Goal: Task Accomplishment & Management: Manage account settings

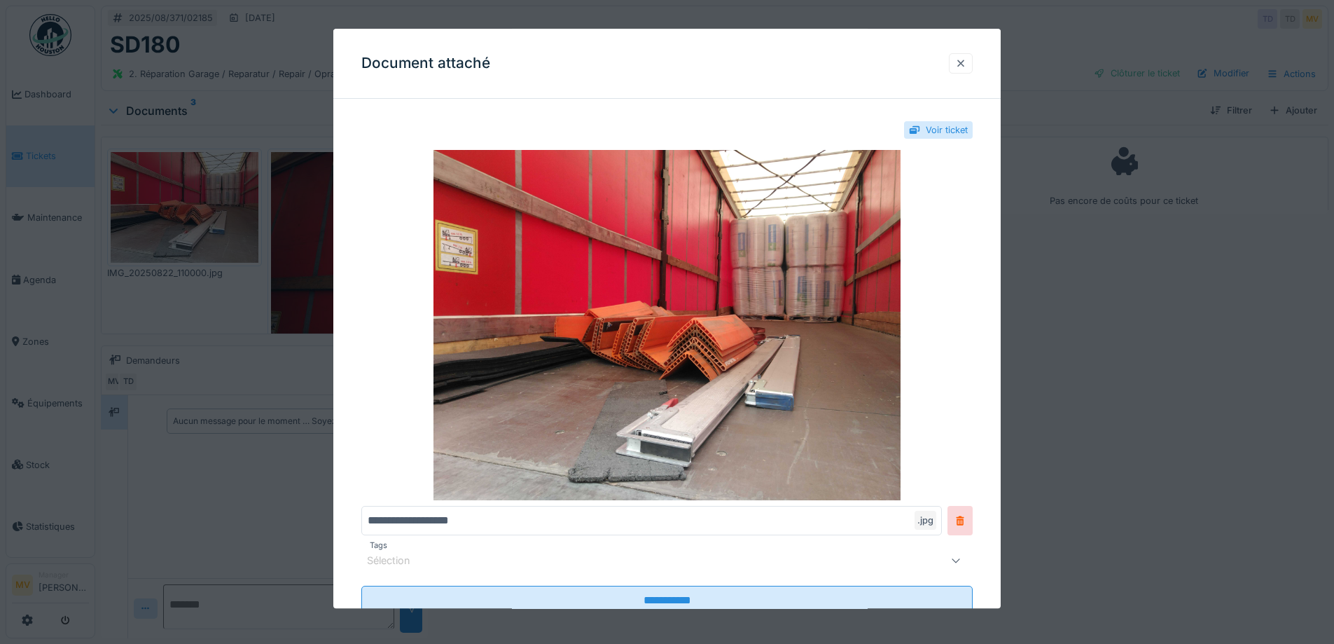
click at [967, 68] on div at bounding box center [960, 63] width 11 height 13
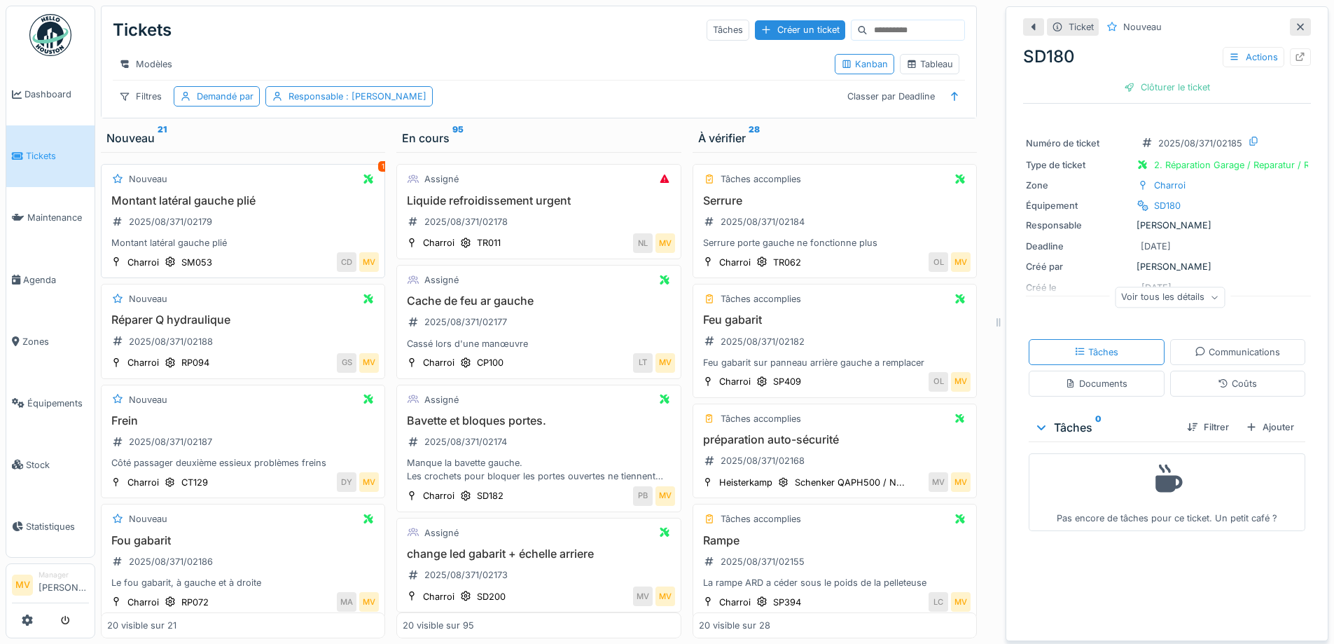
click at [258, 230] on div "Montant latéral gauche plié 2025/08/371/02179 Montant latéral gauche plié" at bounding box center [243, 222] width 272 height 56
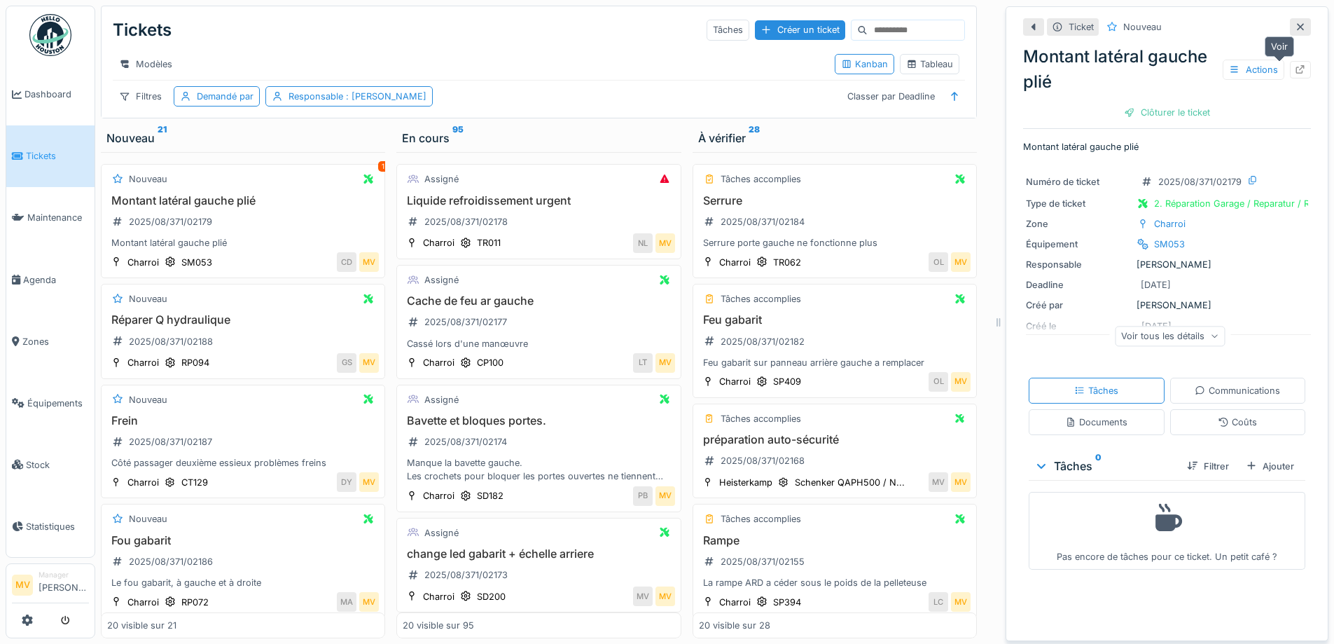
click at [1297, 74] on icon at bounding box center [1301, 69] width 9 height 9
click at [245, 345] on div "Réparer Q hydraulique 2025/08/371/02188" at bounding box center [243, 332] width 272 height 39
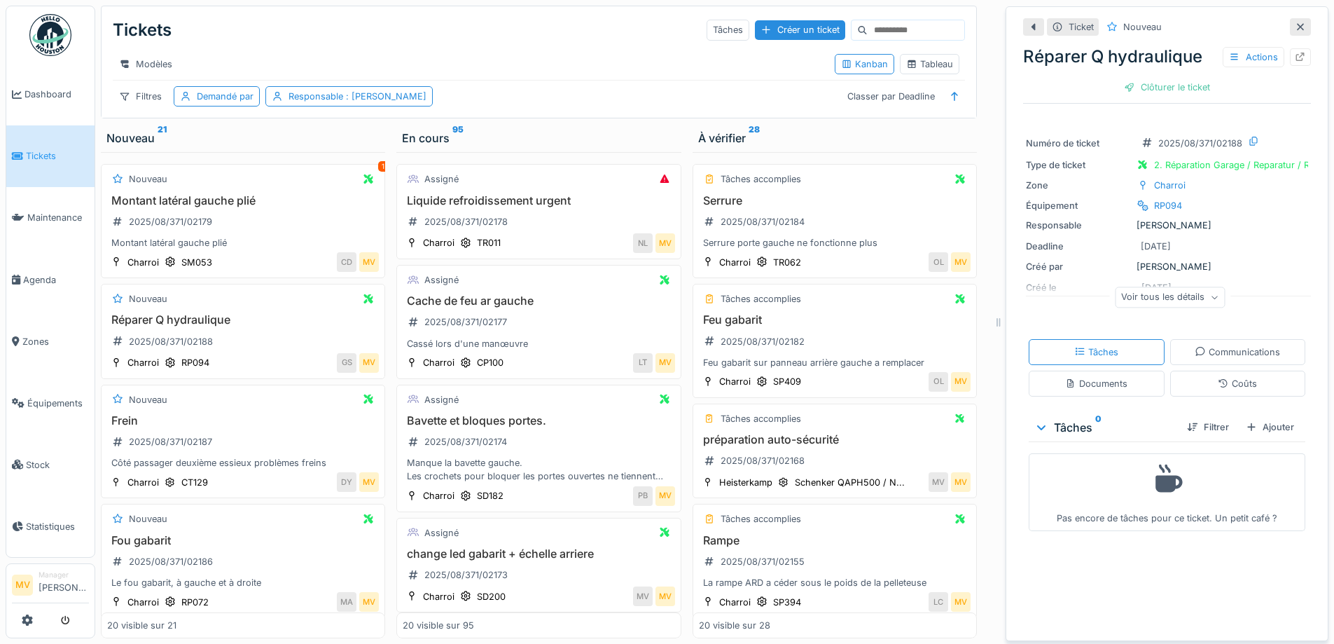
click at [1290, 58] on div "Ticket Nouveau Réparer Q hydraulique Actions Clôturer le ticket Numéro de ticke…" at bounding box center [1167, 323] width 323 height 635
click at [1295, 58] on icon at bounding box center [1300, 57] width 11 height 9
click at [221, 222] on div "Montant latéral gauche plié 2025/08/371/02179 Montant latéral gauche plié" at bounding box center [243, 222] width 272 height 56
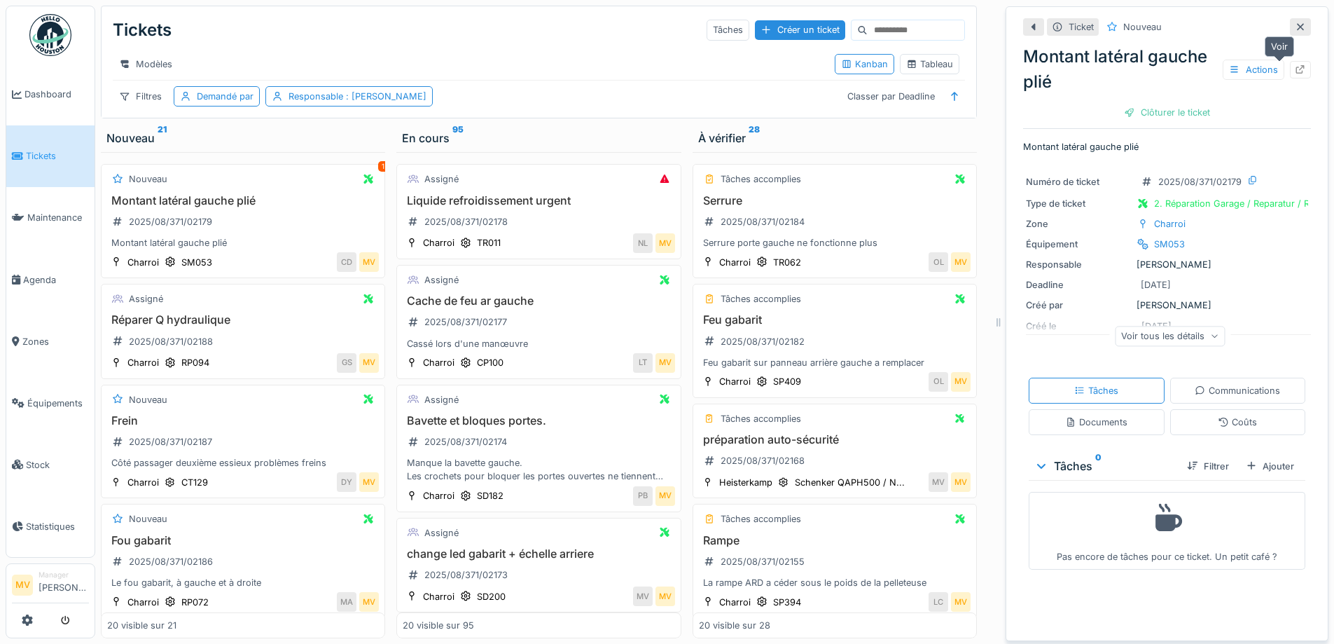
click at [1295, 70] on icon at bounding box center [1300, 69] width 11 height 9
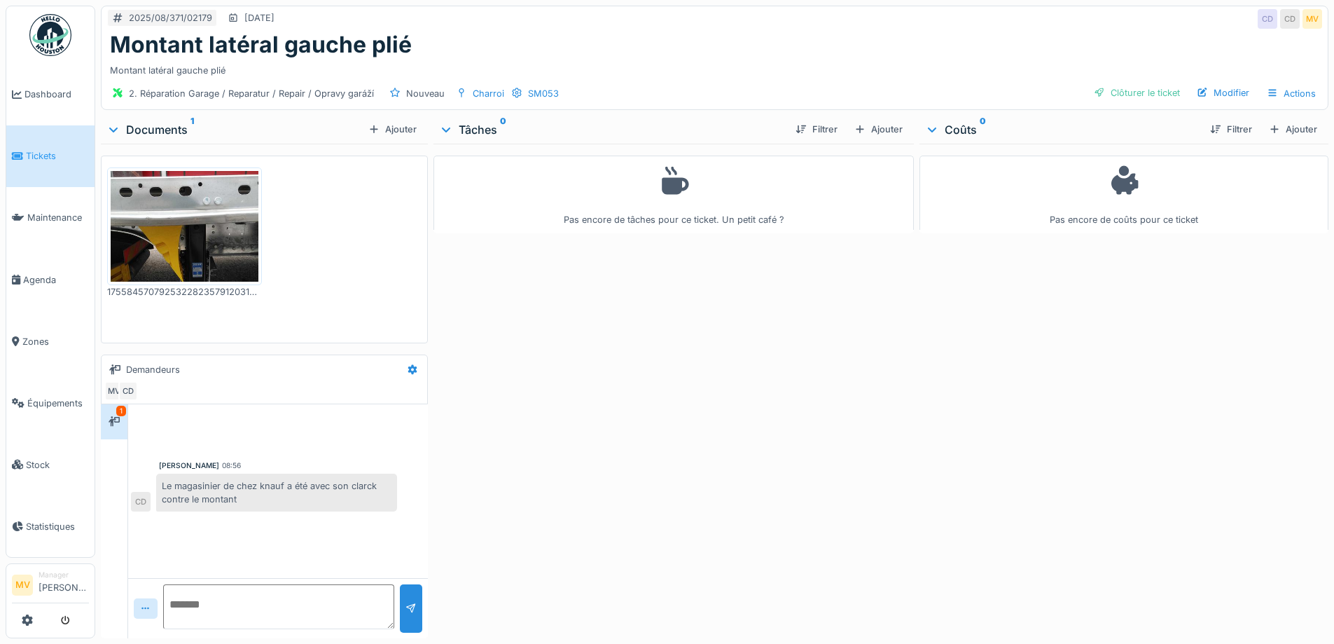
click at [235, 238] on img at bounding box center [185, 226] width 148 height 111
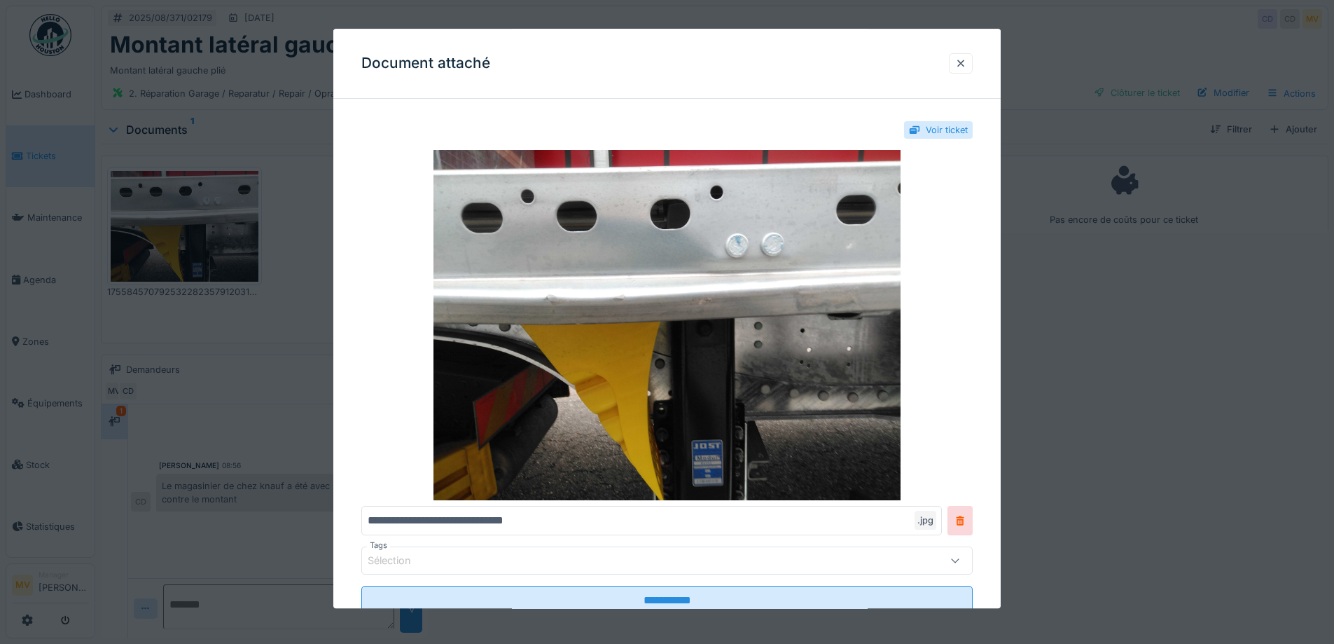
click at [966, 64] on div at bounding box center [960, 63] width 11 height 13
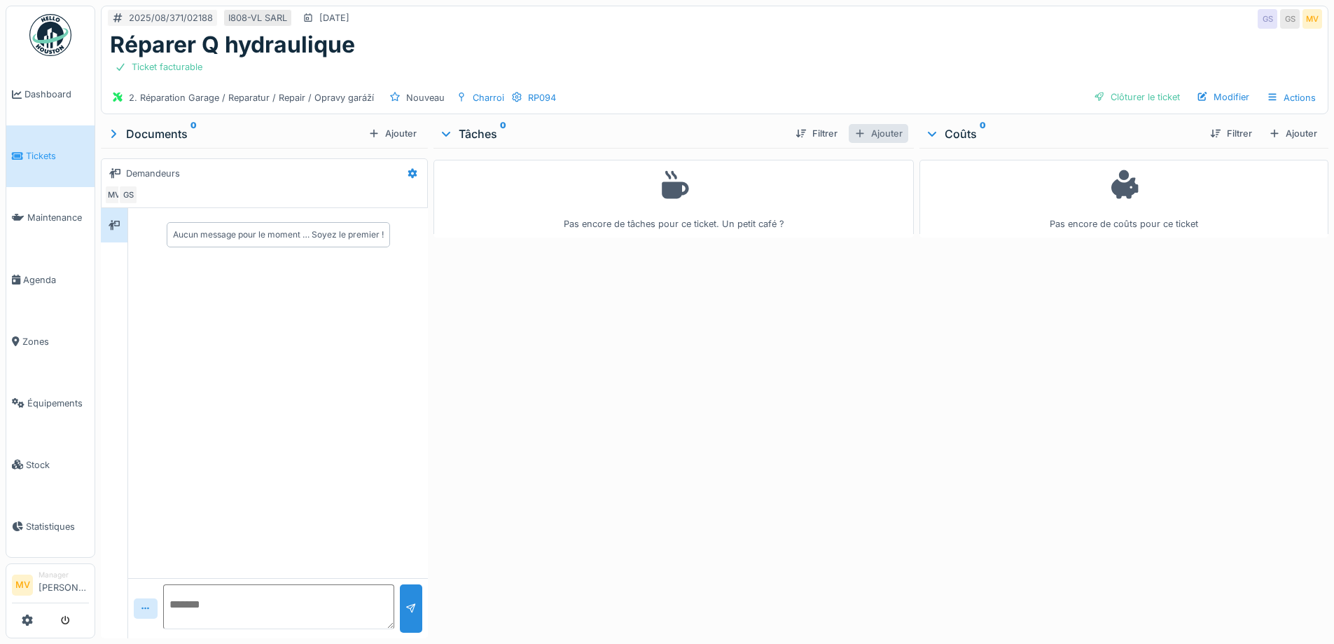
click at [880, 135] on div "Ajouter" at bounding box center [879, 133] width 60 height 19
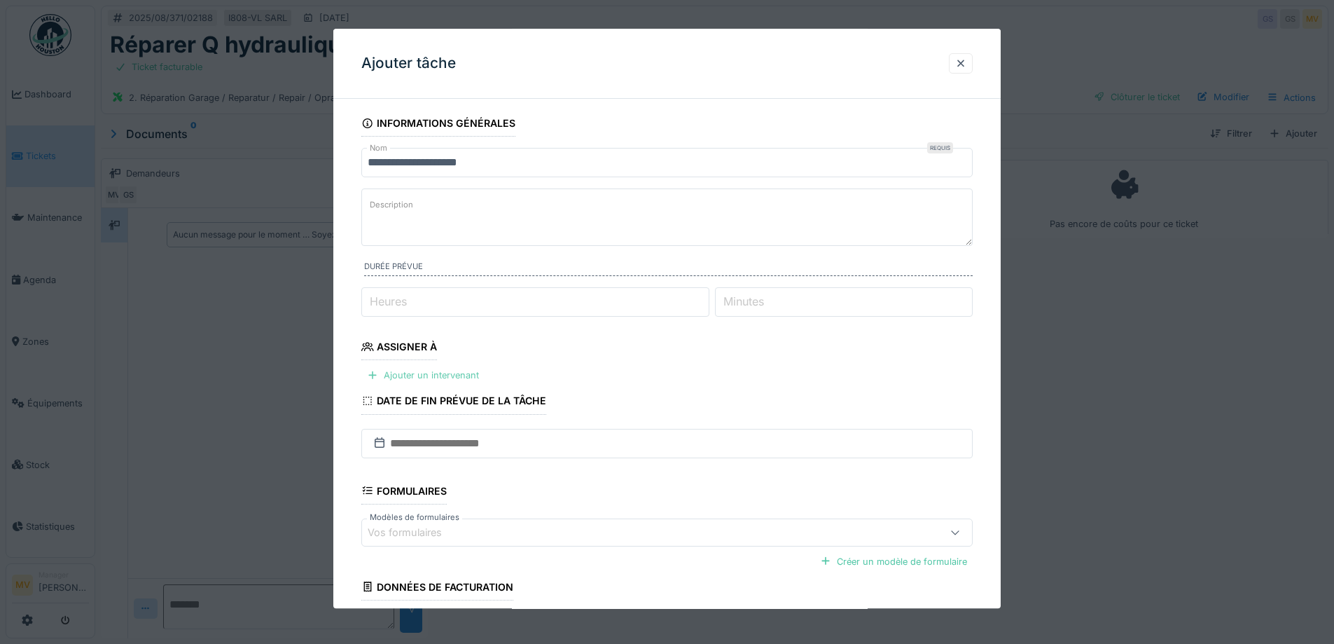
click at [461, 375] on div "Ajouter un intervenant" at bounding box center [422, 375] width 123 height 19
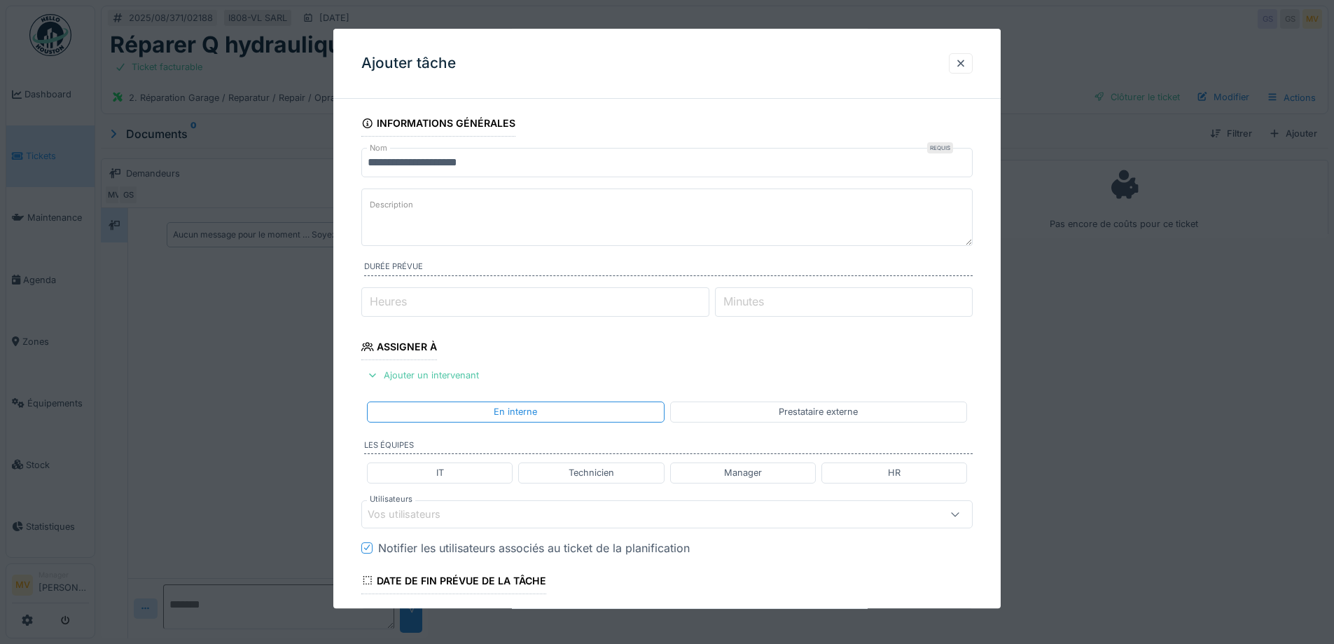
click at [463, 511] on div "Vos utilisateurs" at bounding box center [631, 513] width 527 height 15
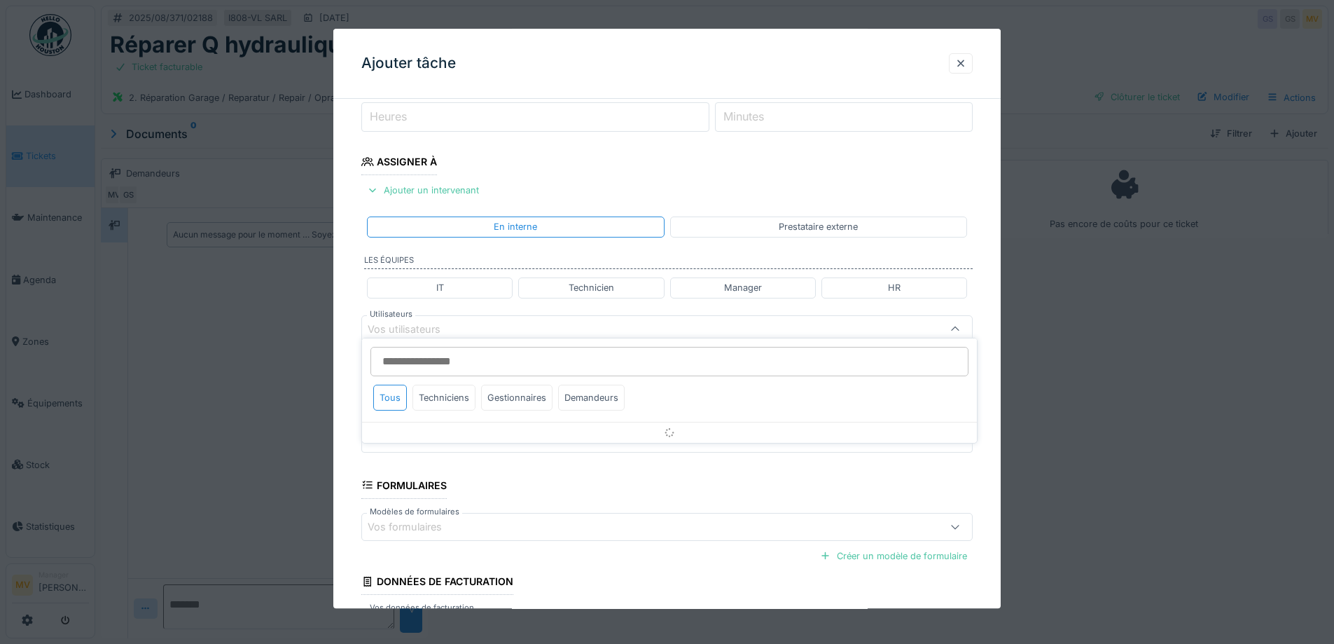
scroll to position [195, 0]
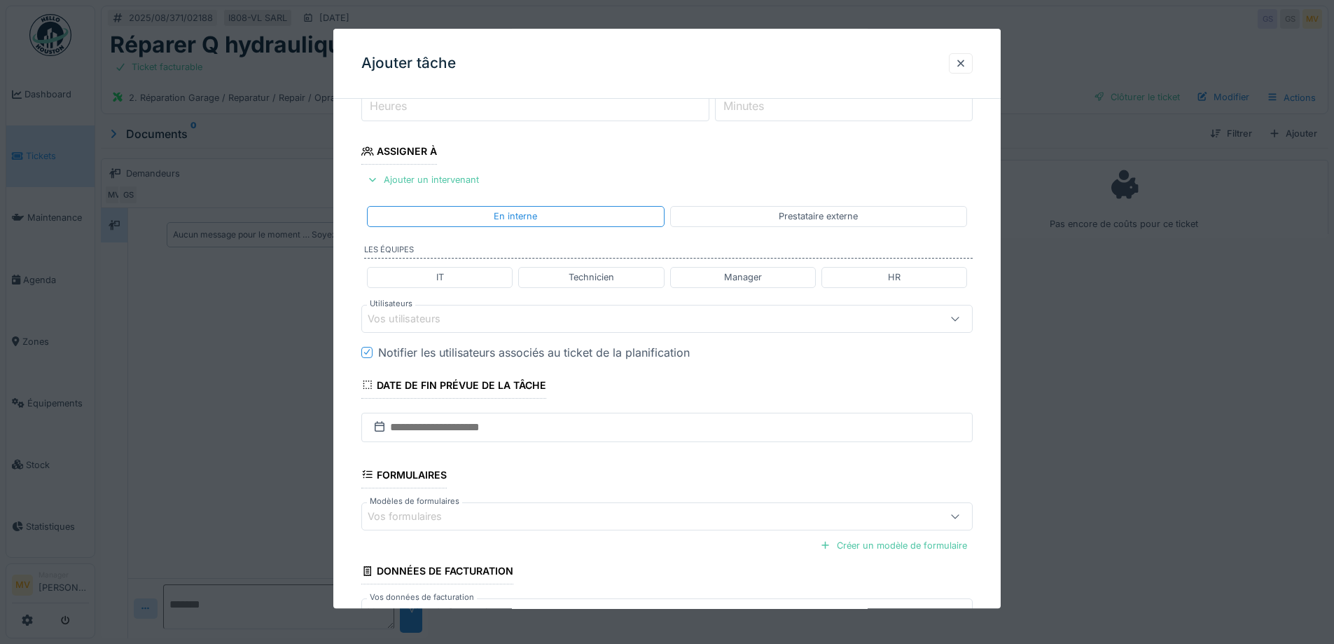
drag, startPoint x: 700, startPoint y: 336, endPoint x: 894, endPoint y: 167, distance: 256.7
click at [902, 161] on fieldset "**********" at bounding box center [667, 297] width 612 height 764
click at [404, 321] on div "Vos utilisateurs" at bounding box center [414, 318] width 92 height 15
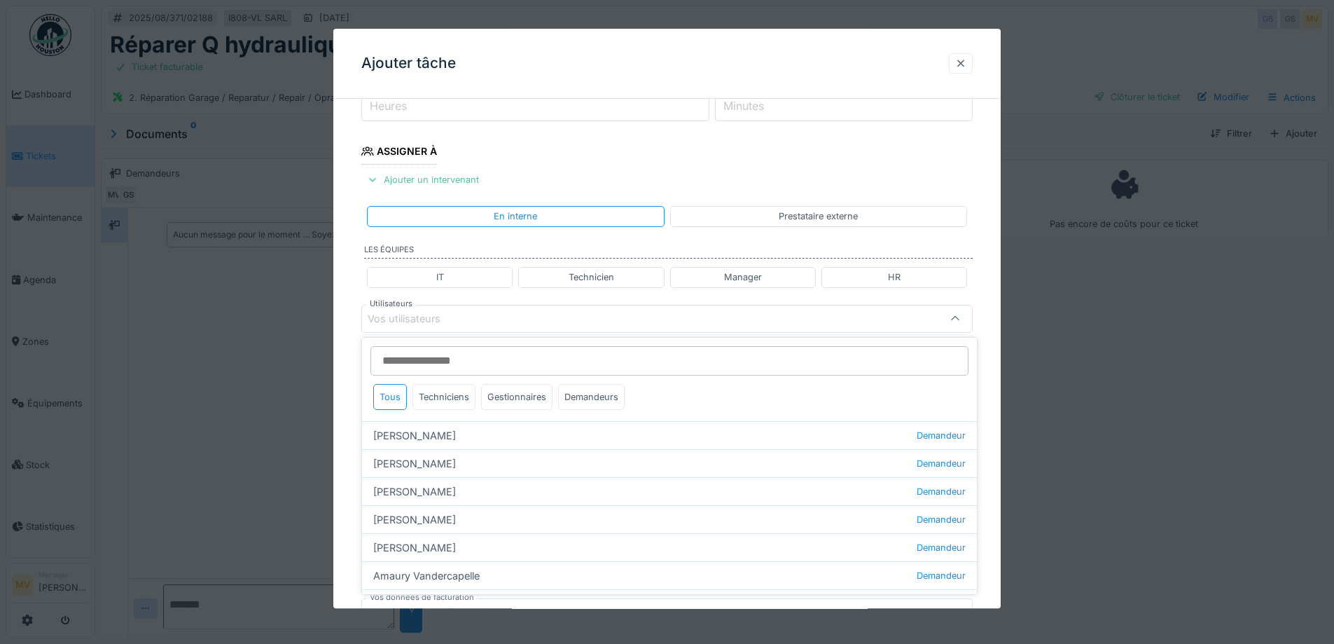
click at [958, 59] on div at bounding box center [961, 63] width 24 height 20
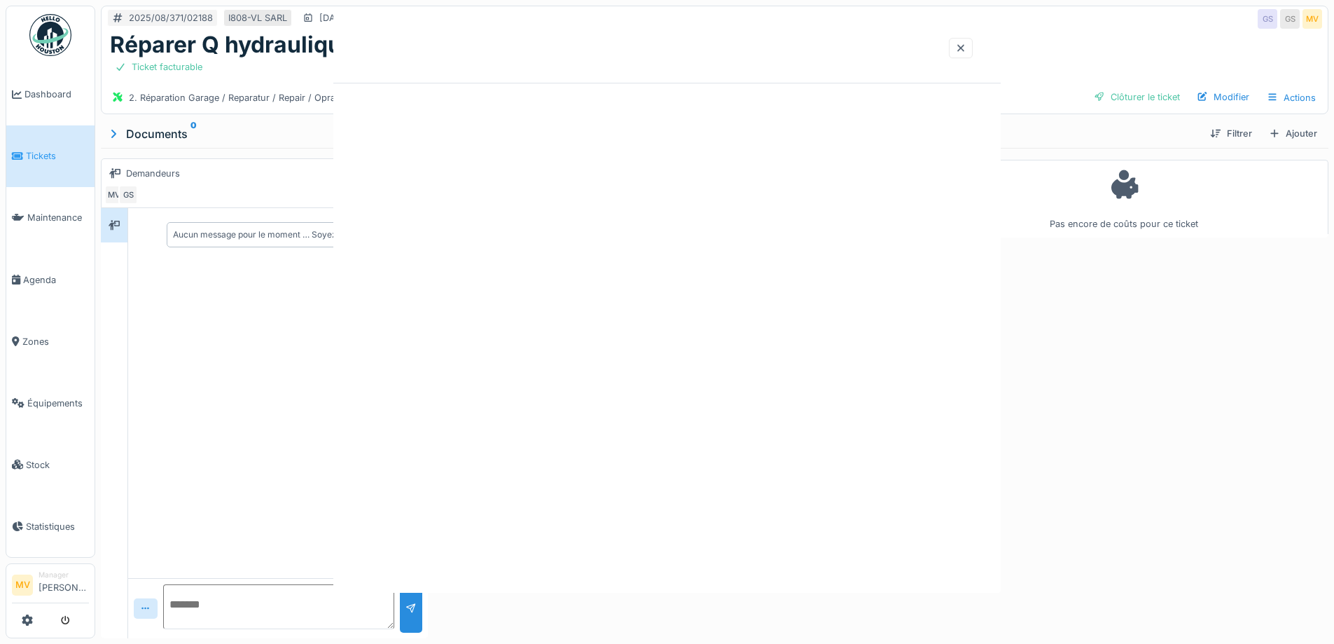
scroll to position [0, 0]
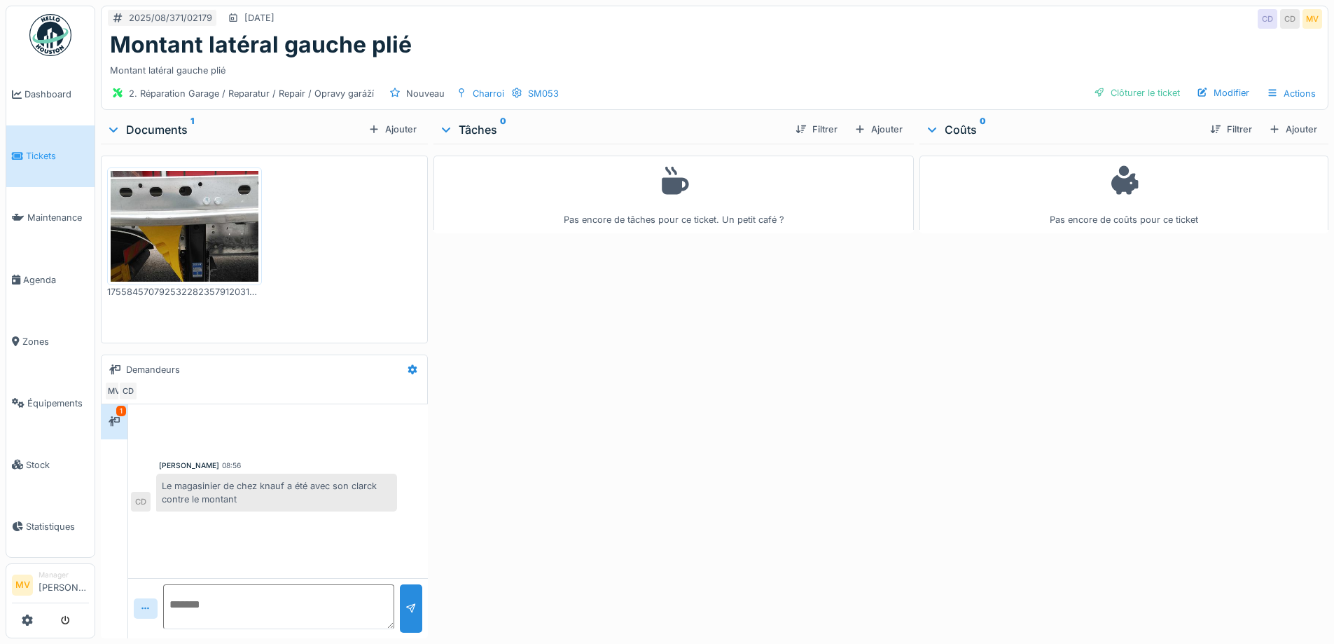
click at [882, 130] on div "Ajouter" at bounding box center [879, 129] width 60 height 19
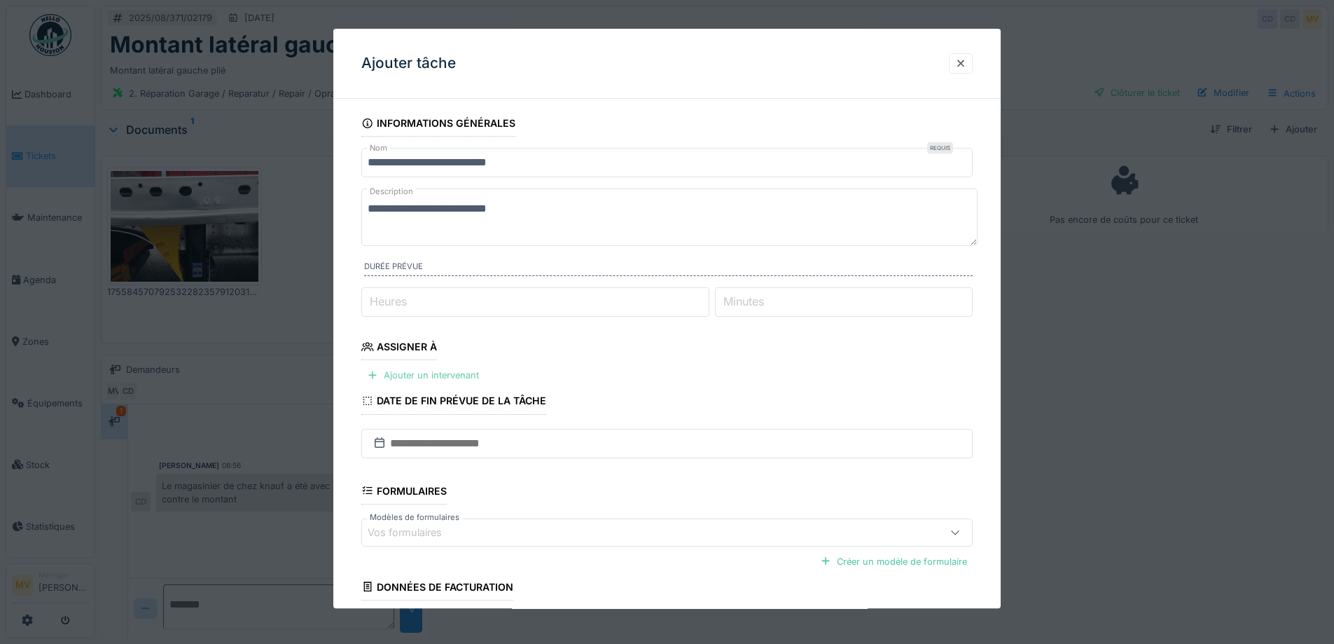
click at [431, 373] on div "Ajouter un intervenant" at bounding box center [422, 375] width 123 height 19
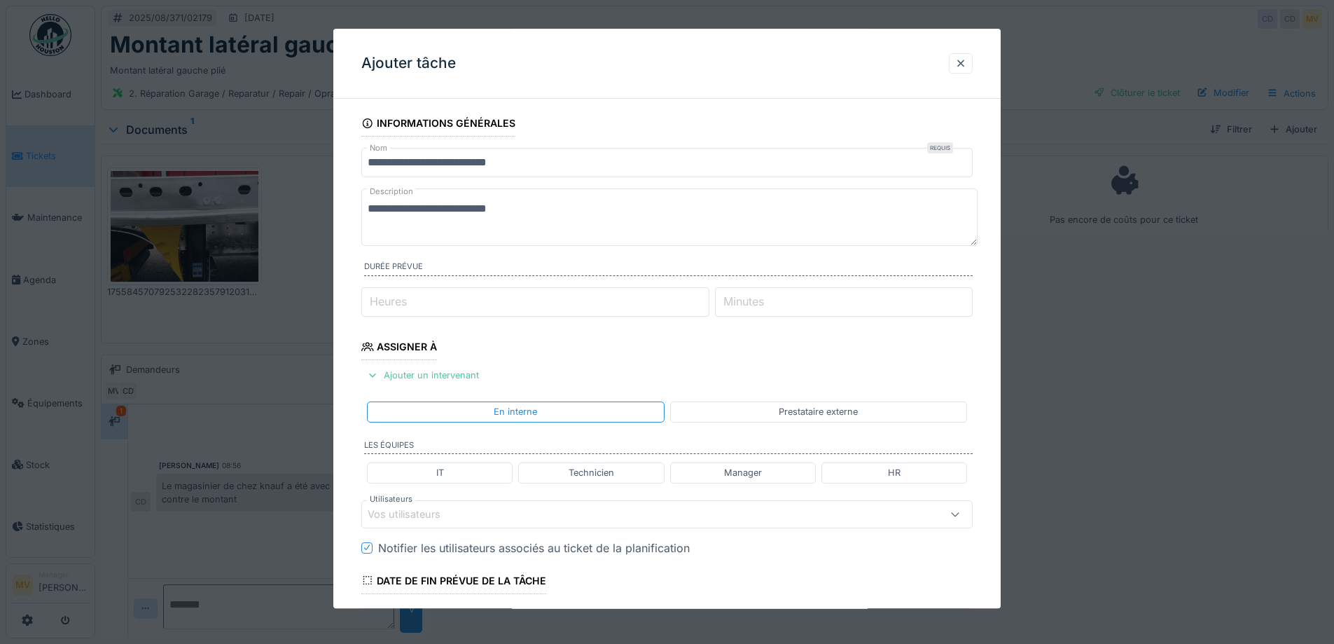
click at [467, 516] on div "Vos utilisateurs" at bounding box center [631, 513] width 527 height 15
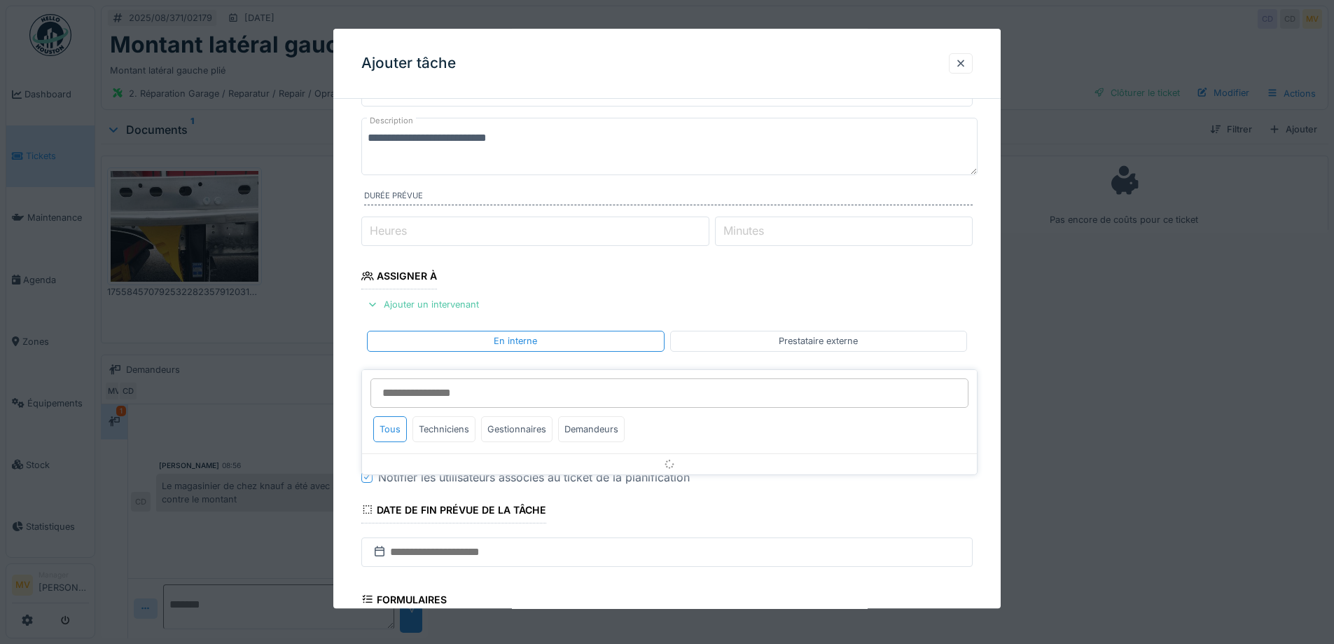
scroll to position [195, 0]
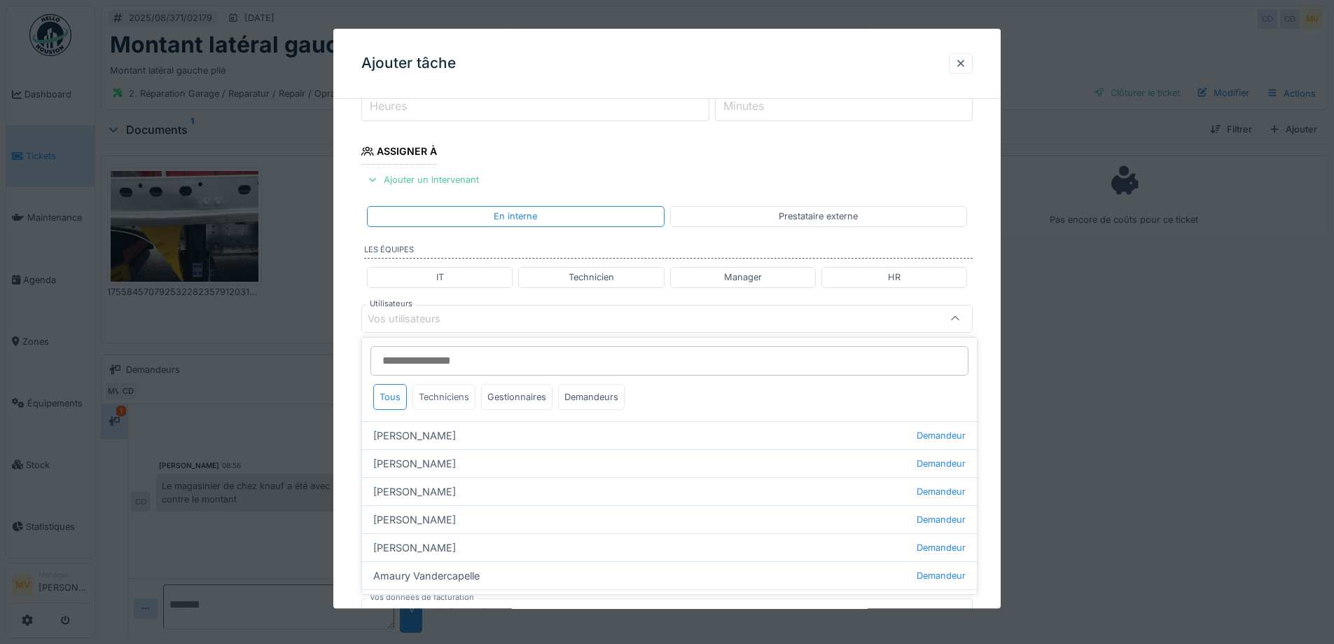
click at [427, 392] on div "Techniciens" at bounding box center [444, 397] width 63 height 26
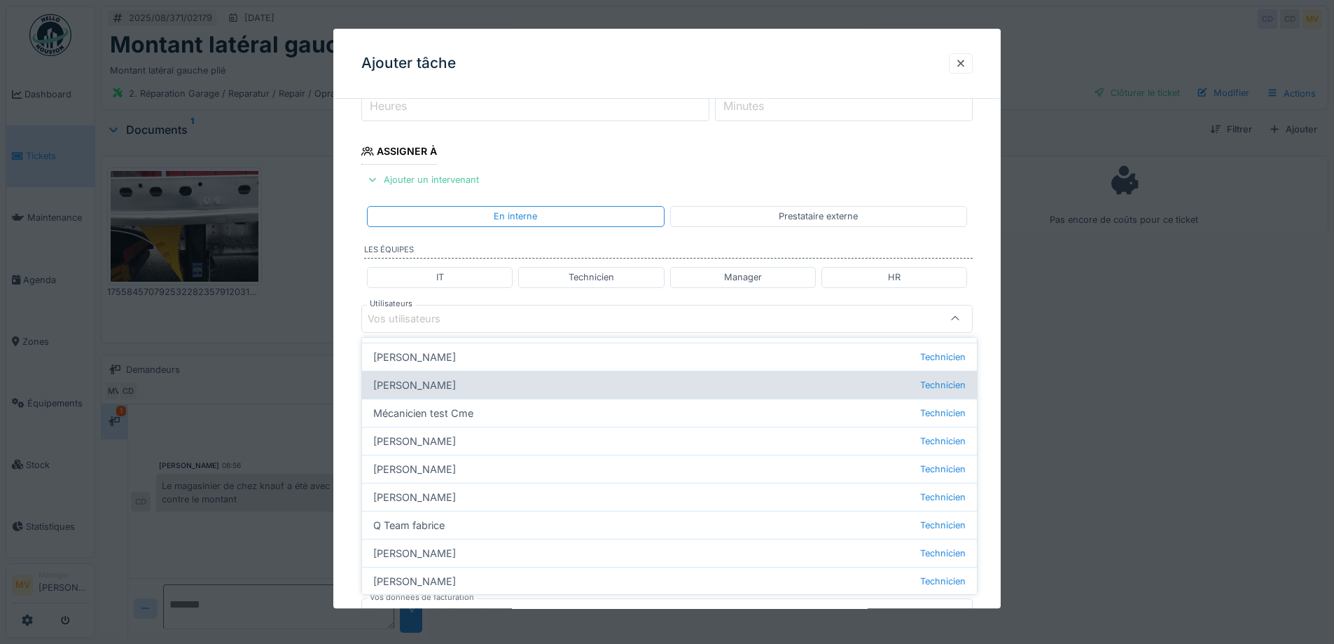
scroll to position [160, 0]
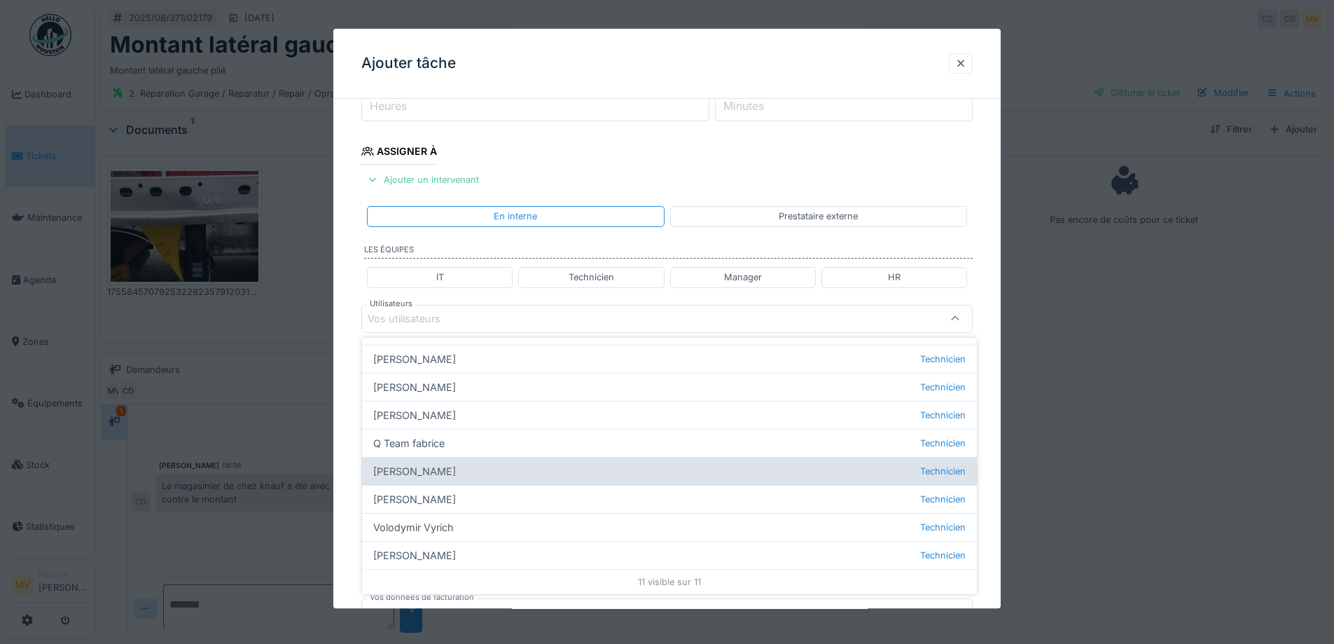
click at [436, 472] on div "Sergej Mandzjuk Technicien" at bounding box center [669, 471] width 615 height 28
type input "****"
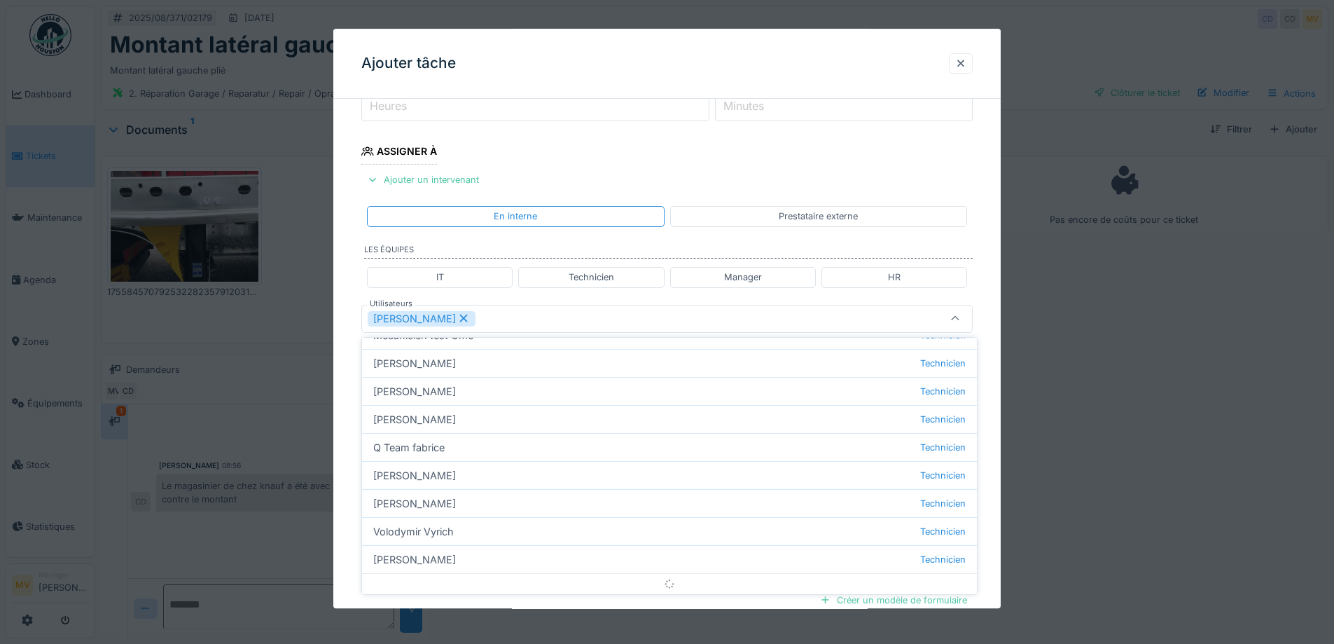
scroll to position [0, 0]
click at [553, 321] on div "Sergej Mandzjuk" at bounding box center [631, 318] width 527 height 15
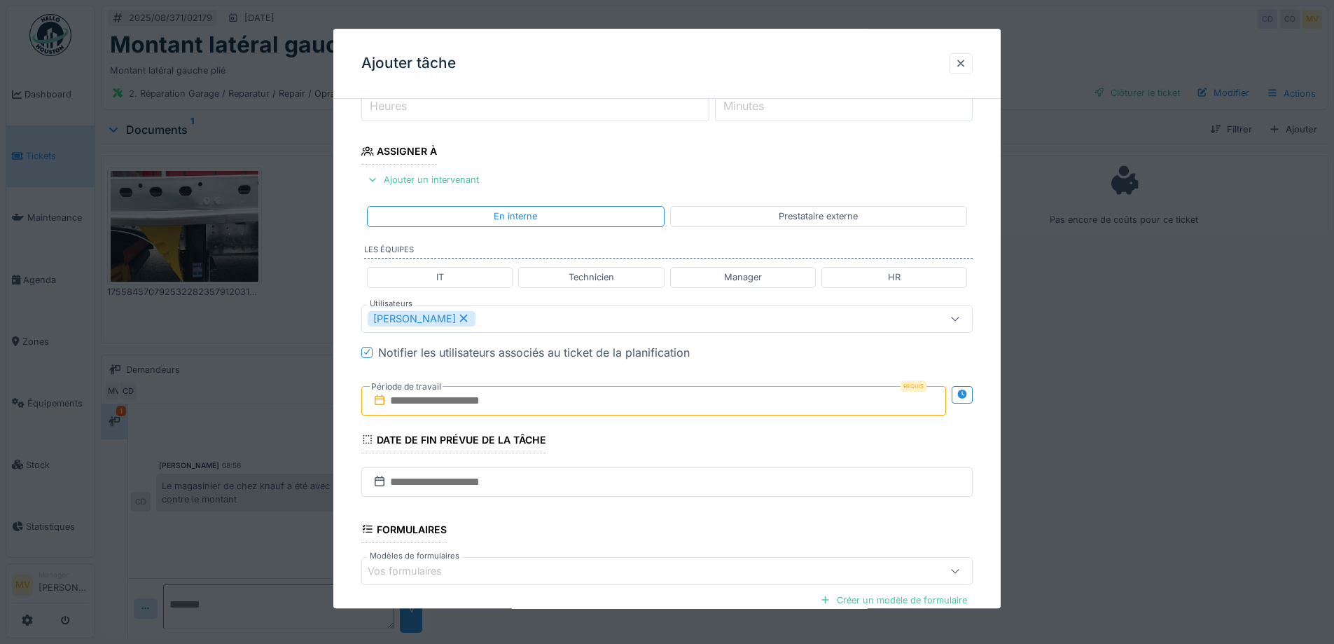
click at [516, 403] on input "text" at bounding box center [653, 400] width 585 height 29
click at [679, 562] on div "22" at bounding box center [679, 561] width 19 height 20
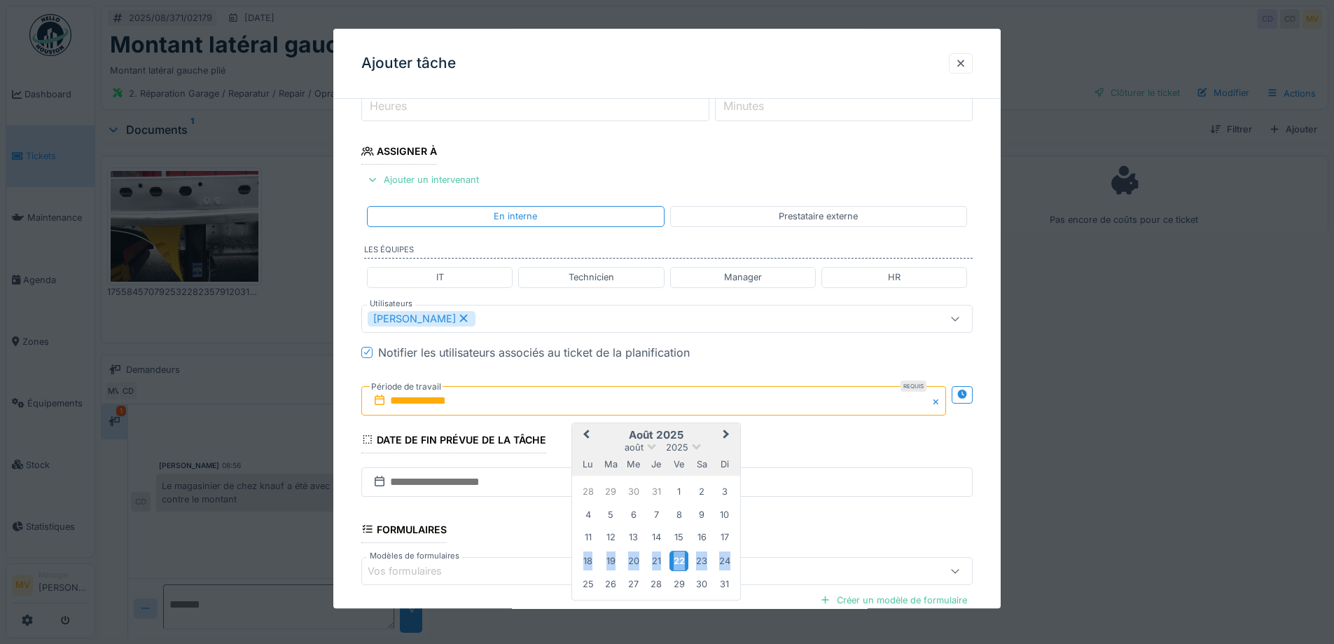
click at [679, 562] on div "22" at bounding box center [679, 561] width 19 height 20
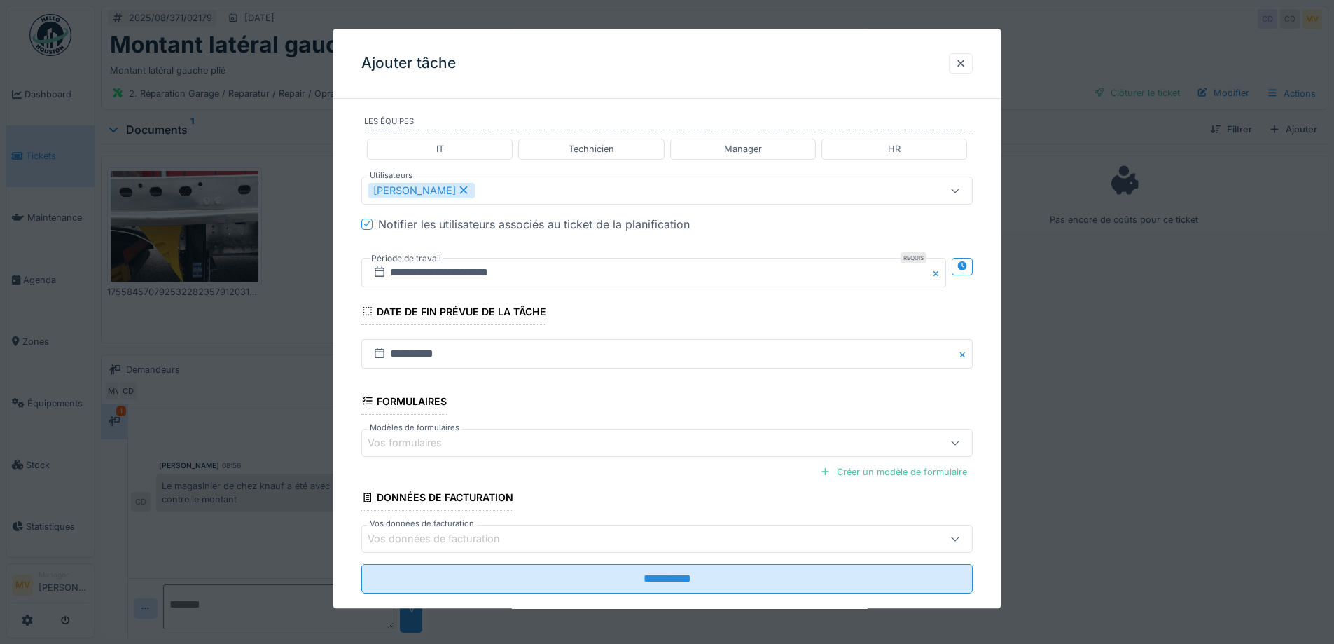
scroll to position [348, 0]
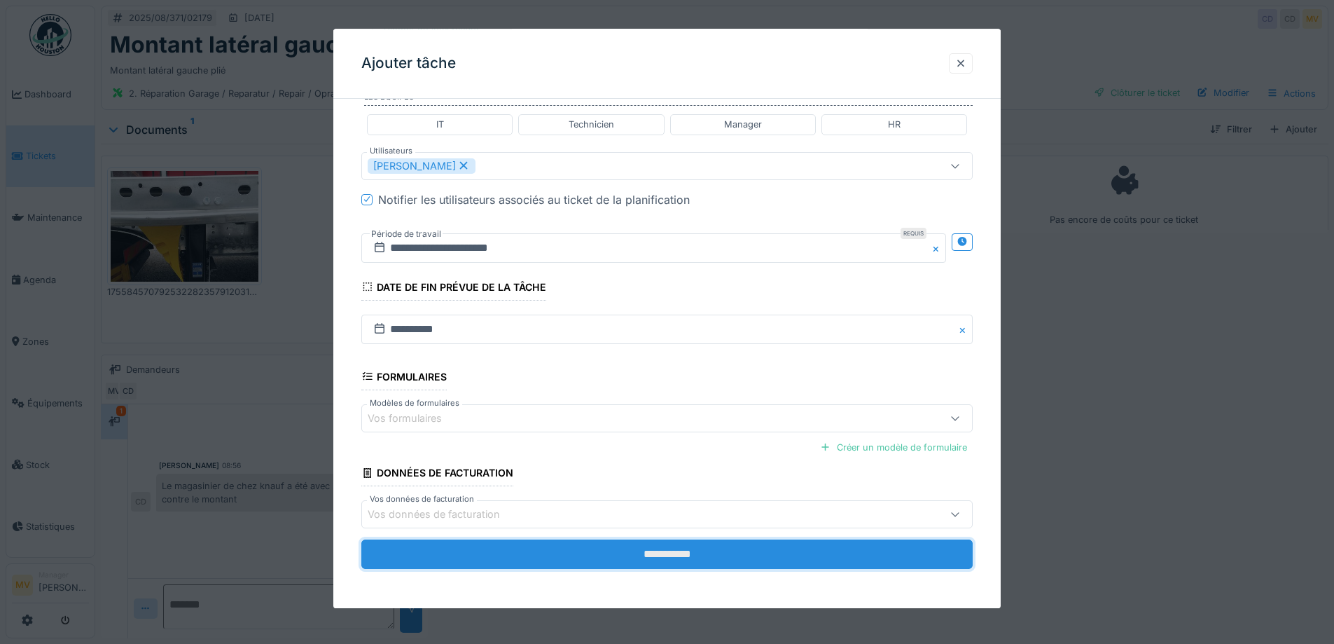
click at [669, 539] on input "**********" at bounding box center [667, 553] width 612 height 29
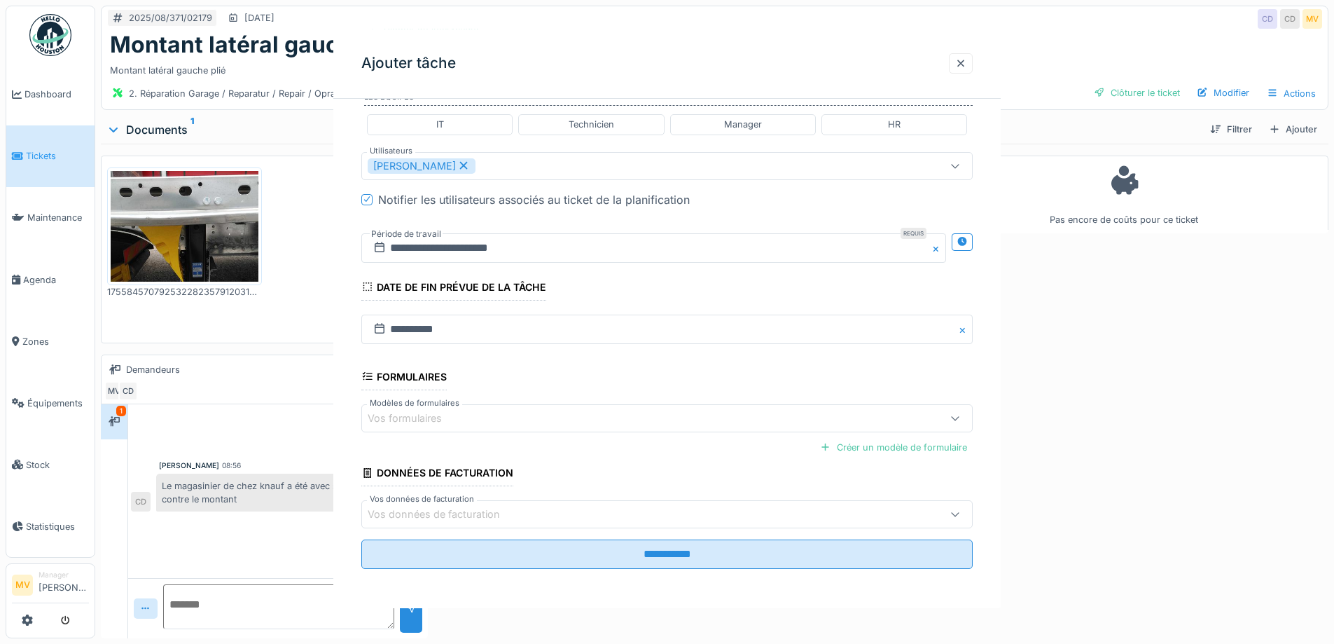
scroll to position [0, 0]
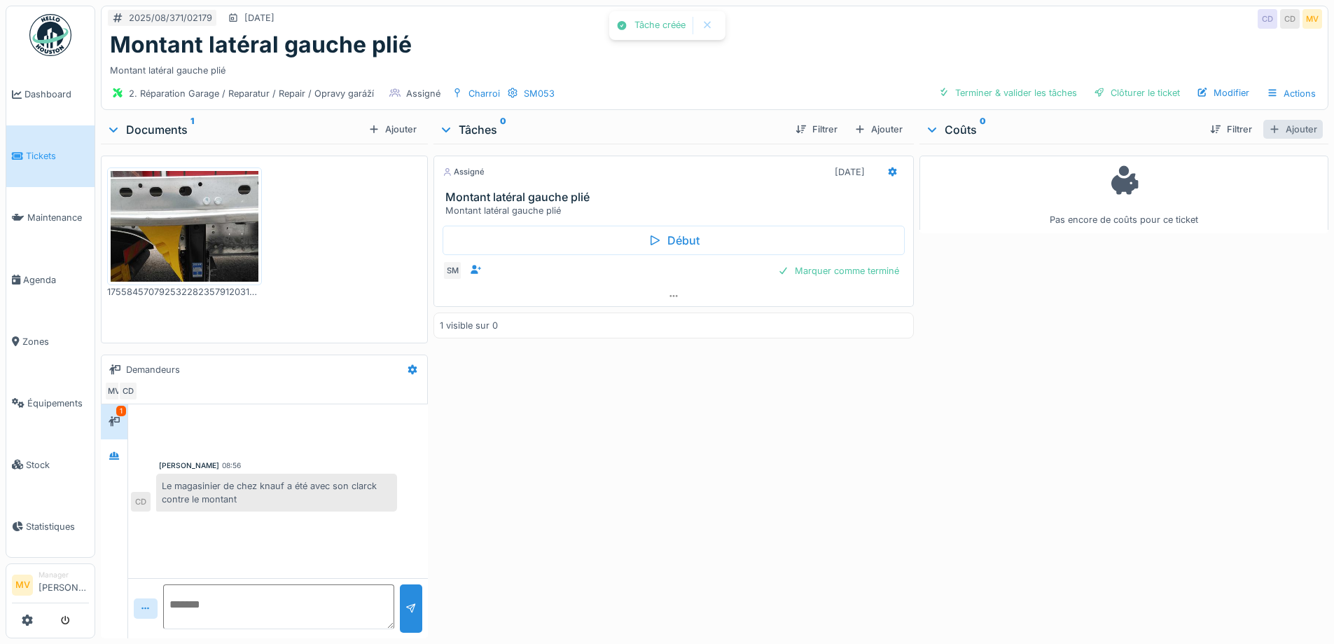
click at [1273, 130] on div "Ajouter" at bounding box center [1294, 129] width 60 height 19
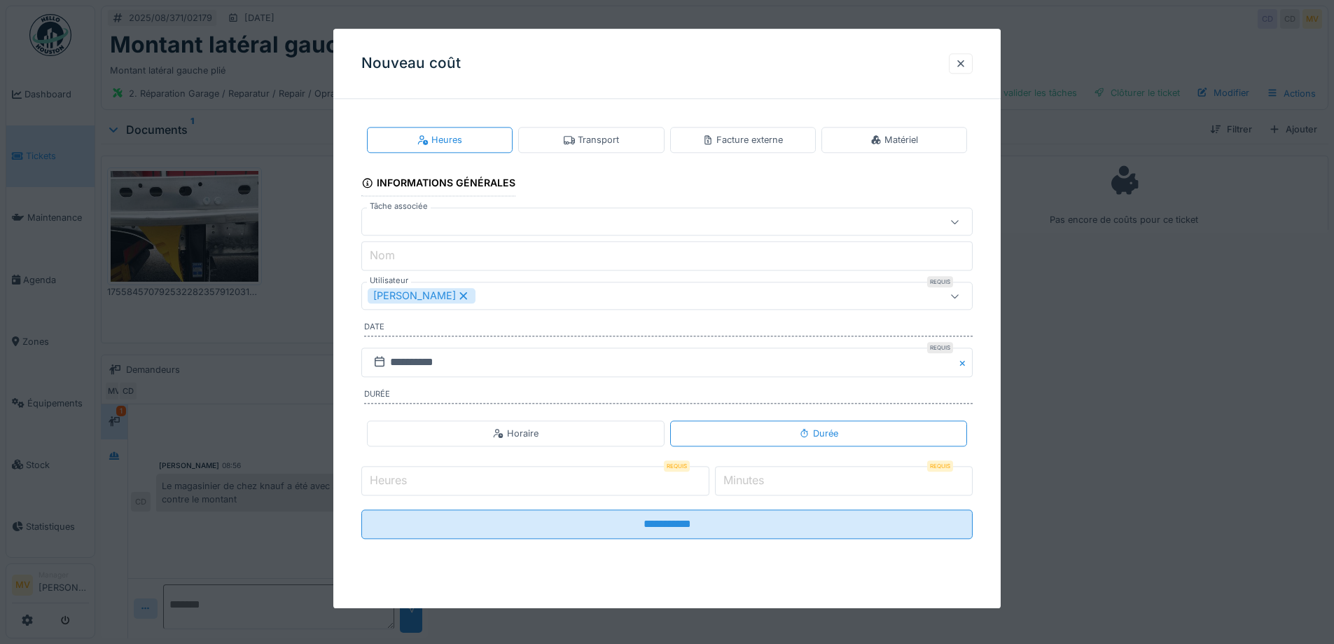
click at [460, 297] on icon at bounding box center [464, 296] width 8 height 8
click at [437, 297] on div "Utilisateurs" at bounding box center [404, 296] width 73 height 15
click at [464, 312] on fieldset "**********" at bounding box center [667, 330] width 612 height 440
click at [464, 301] on div "Utilisateurs" at bounding box center [631, 296] width 527 height 15
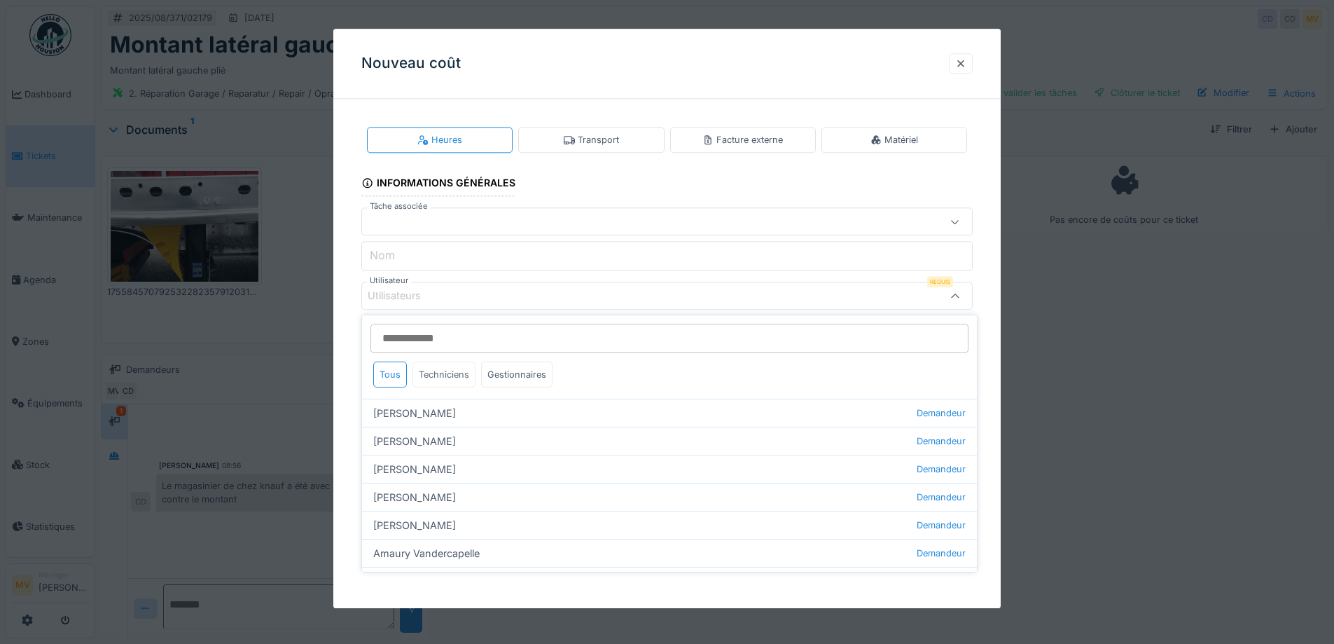
click at [464, 368] on div "Techniciens" at bounding box center [444, 374] width 63 height 26
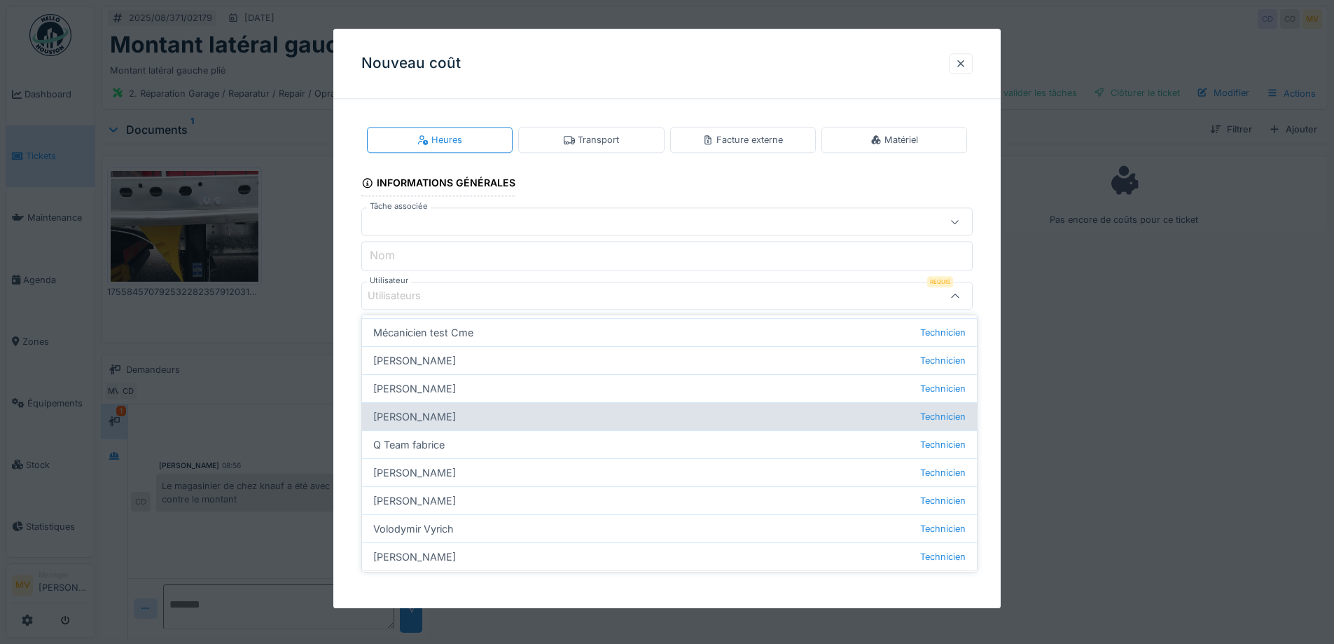
scroll to position [160, 0]
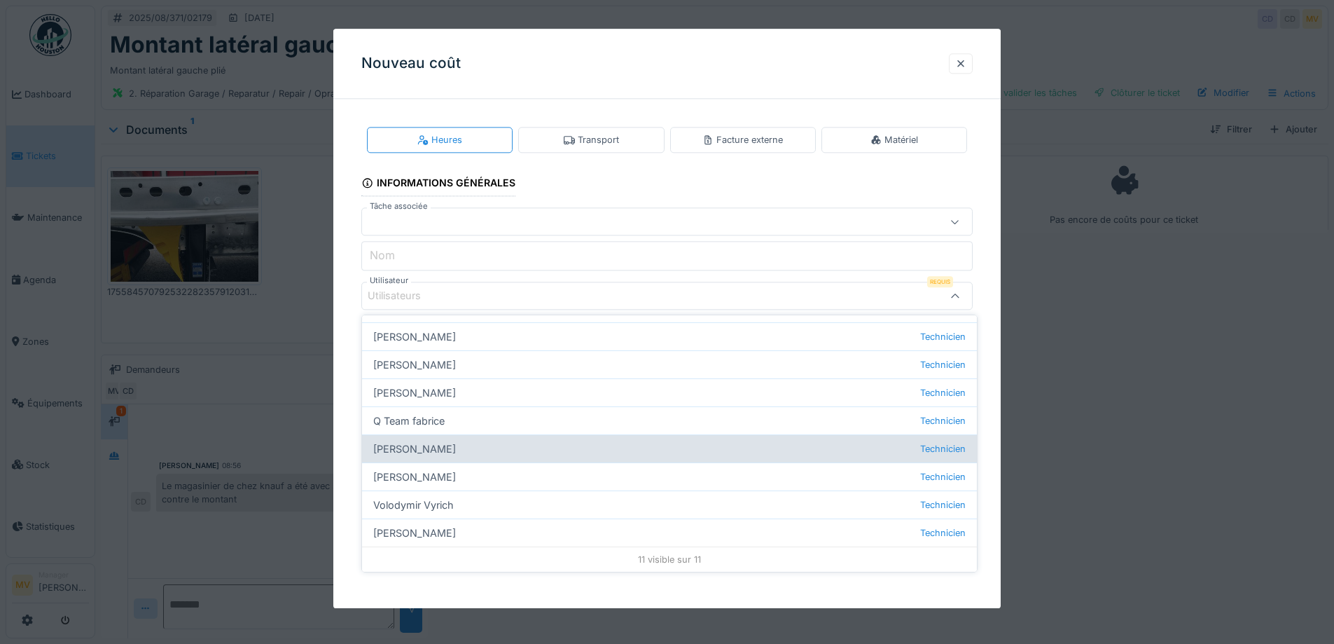
click at [450, 453] on div "Sergej Mandzjuk Technicien" at bounding box center [669, 448] width 615 height 28
type input "****"
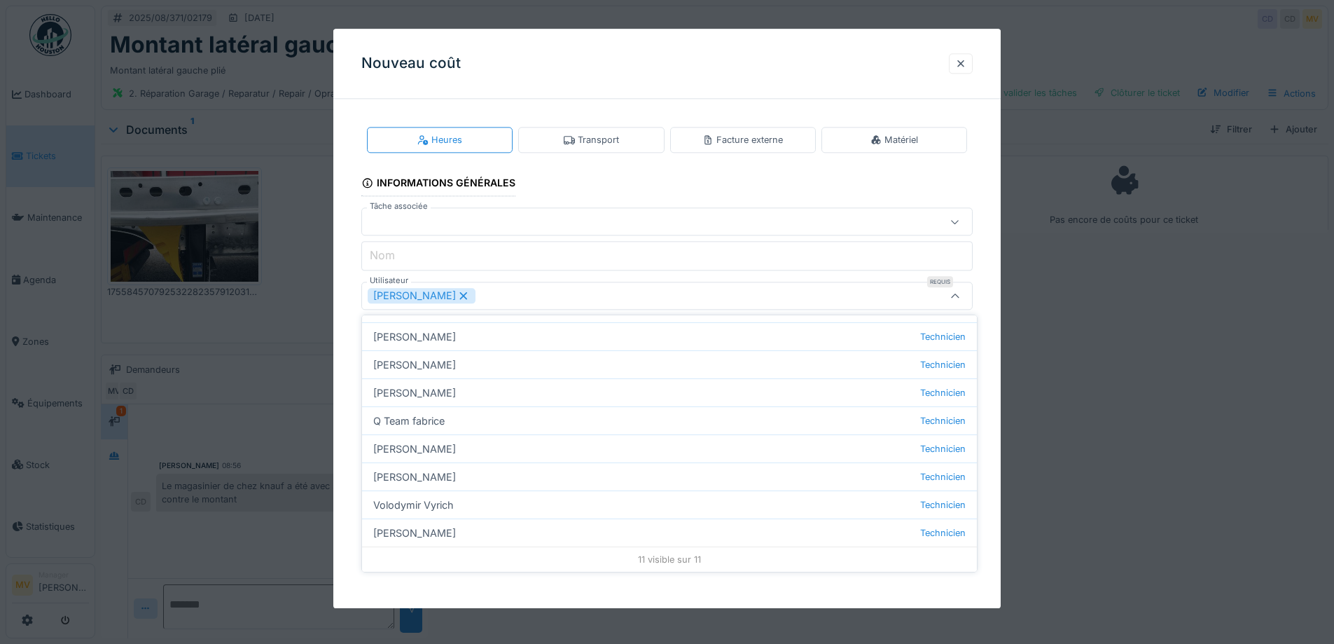
click at [594, 298] on div "Sergej Mandzjuk" at bounding box center [631, 296] width 527 height 15
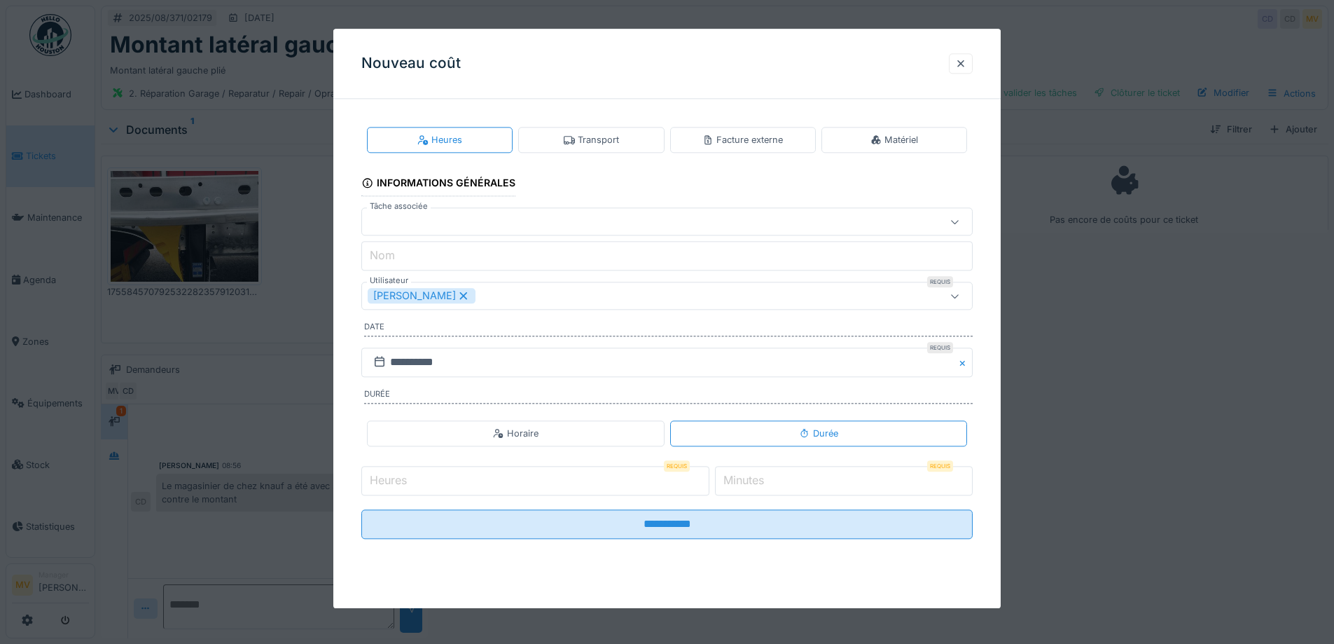
click at [620, 289] on div "Sergej Mandzjuk" at bounding box center [631, 296] width 527 height 15
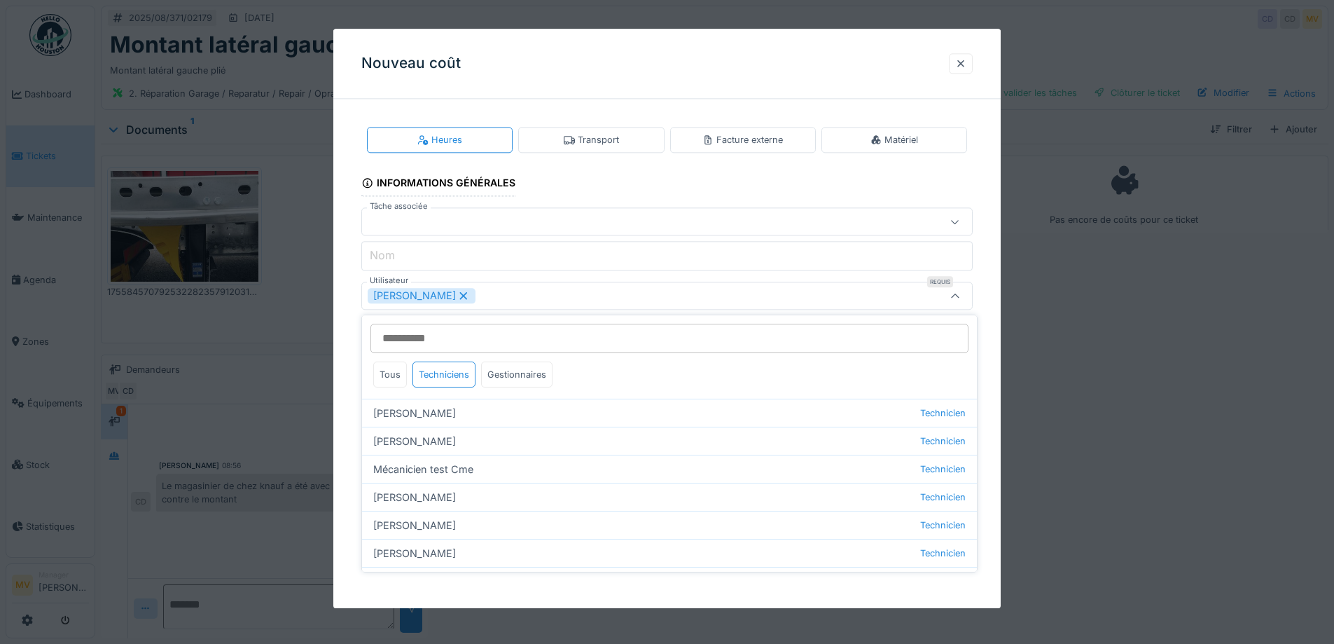
click at [531, 292] on div "Sergej Mandzjuk" at bounding box center [631, 296] width 527 height 15
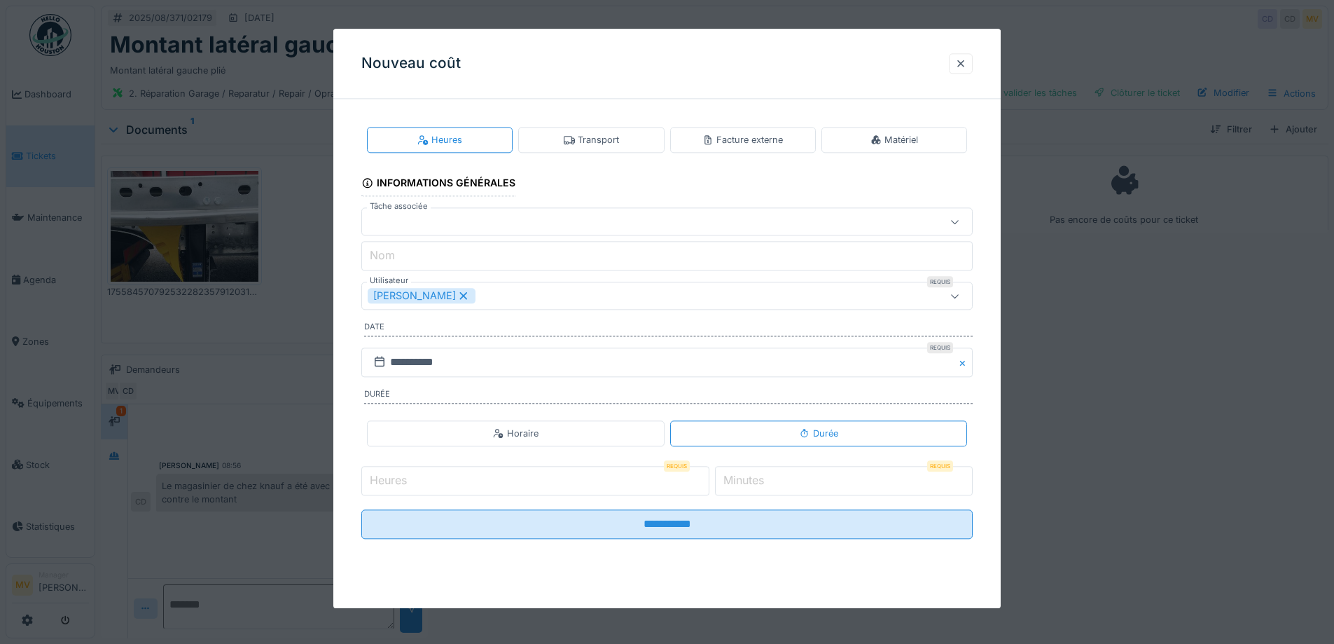
type input "*"
click at [705, 476] on input "*" at bounding box center [535, 480] width 348 height 29
click at [908, 473] on input "*" at bounding box center [844, 480] width 258 height 29
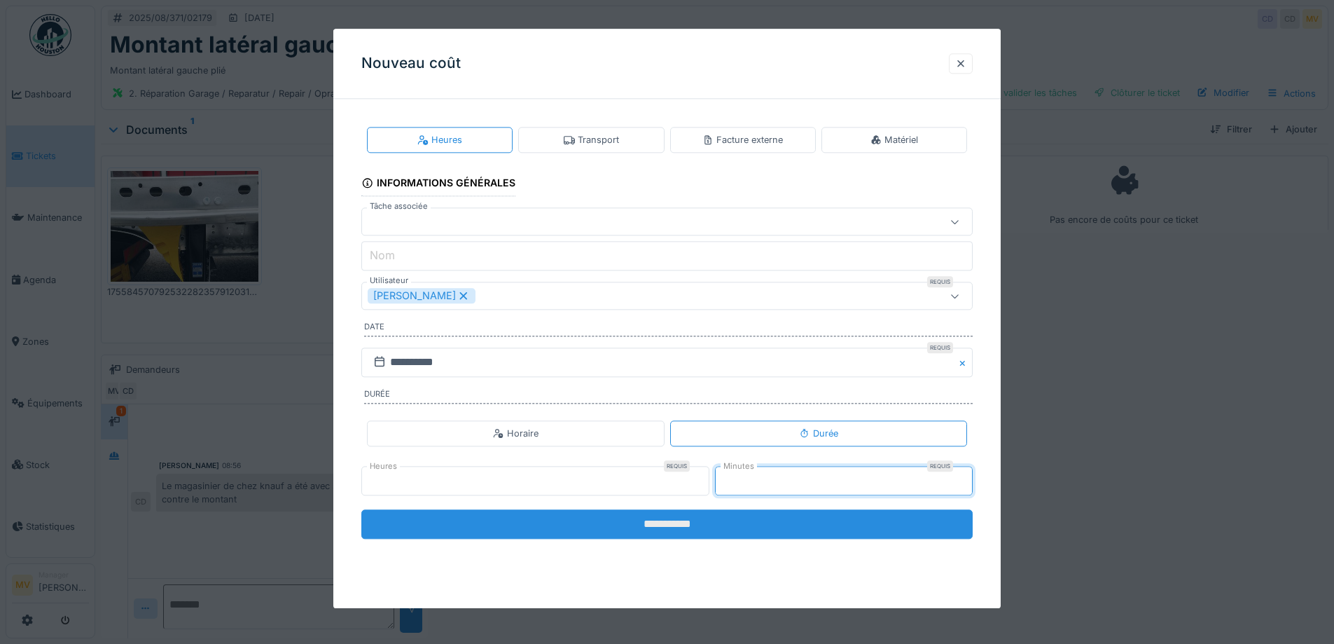
type input "**"
click at [867, 511] on input "**********" at bounding box center [667, 523] width 612 height 29
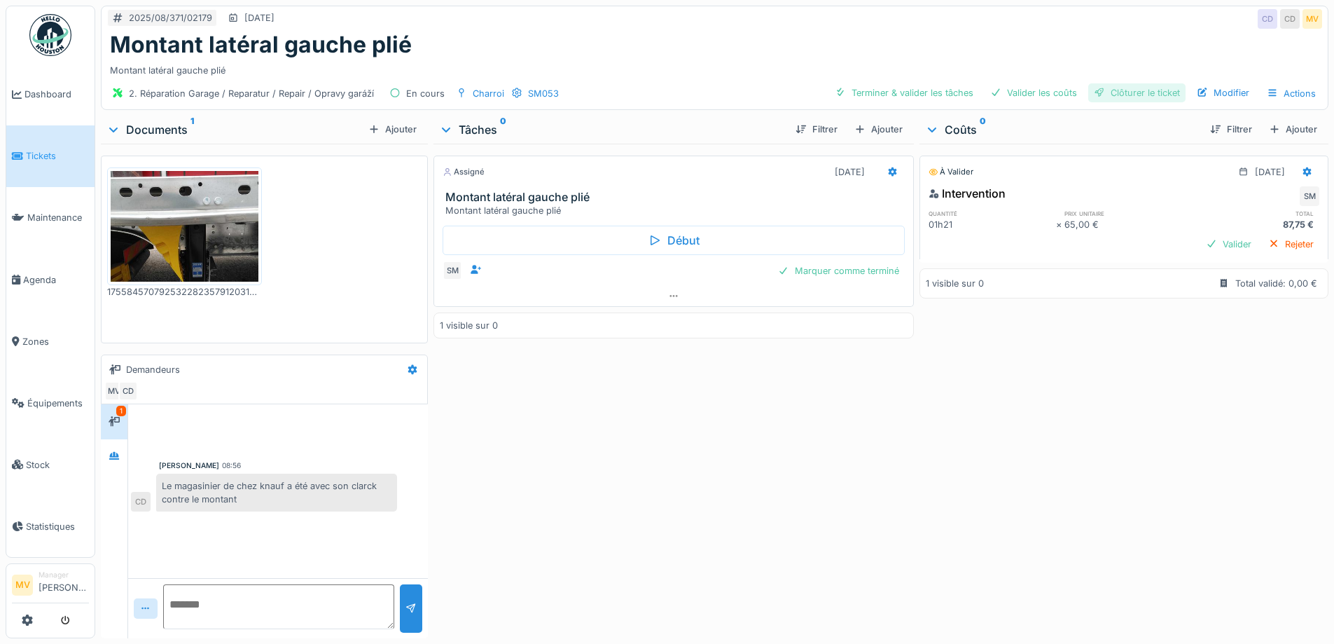
click at [1140, 90] on div "Clôturer le ticket" at bounding box center [1137, 92] width 97 height 19
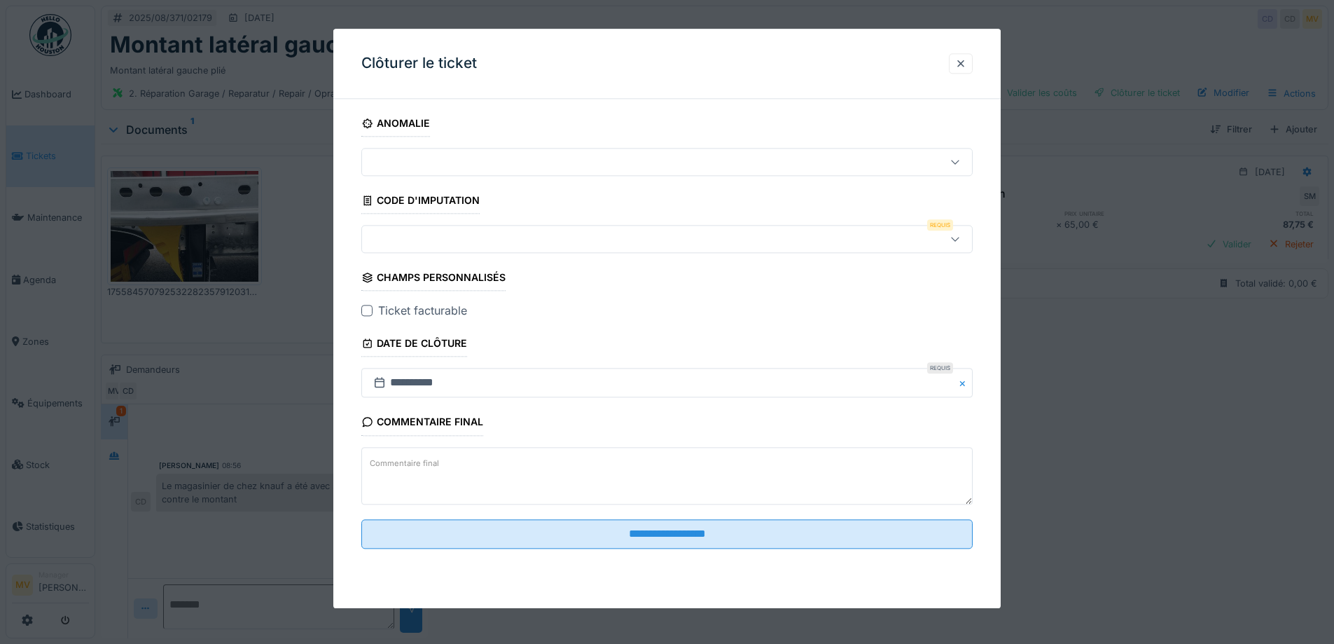
click at [551, 233] on div at bounding box center [631, 239] width 527 height 15
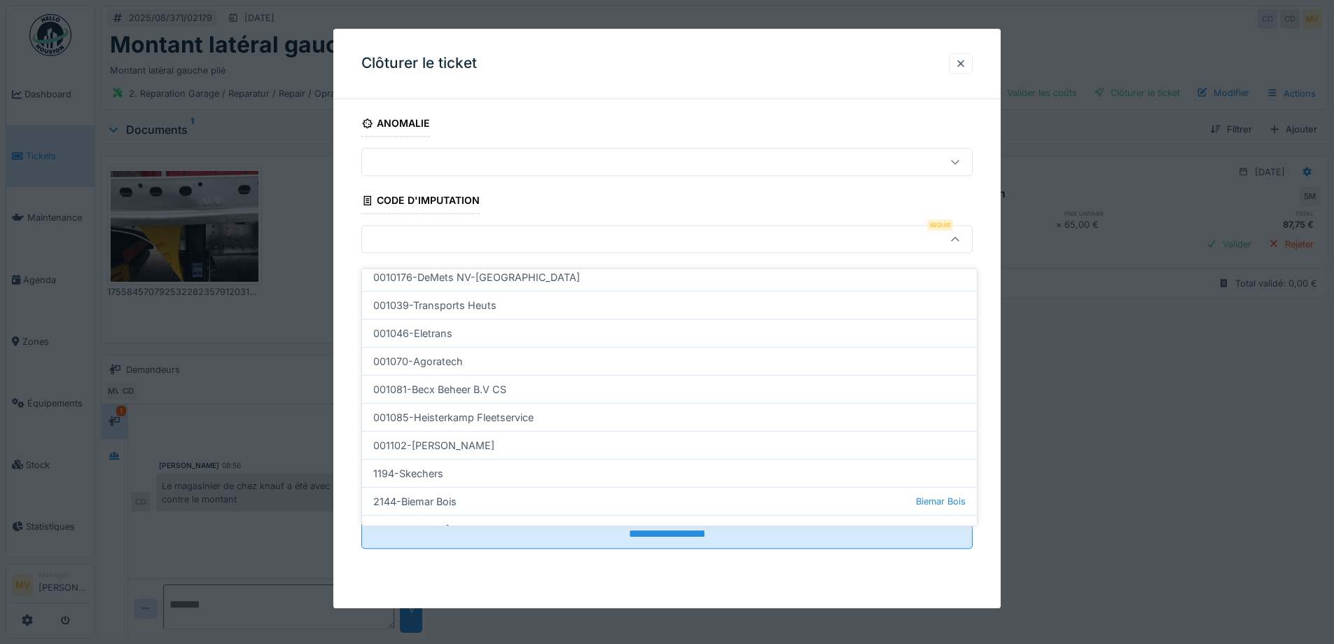
scroll to position [426, 0]
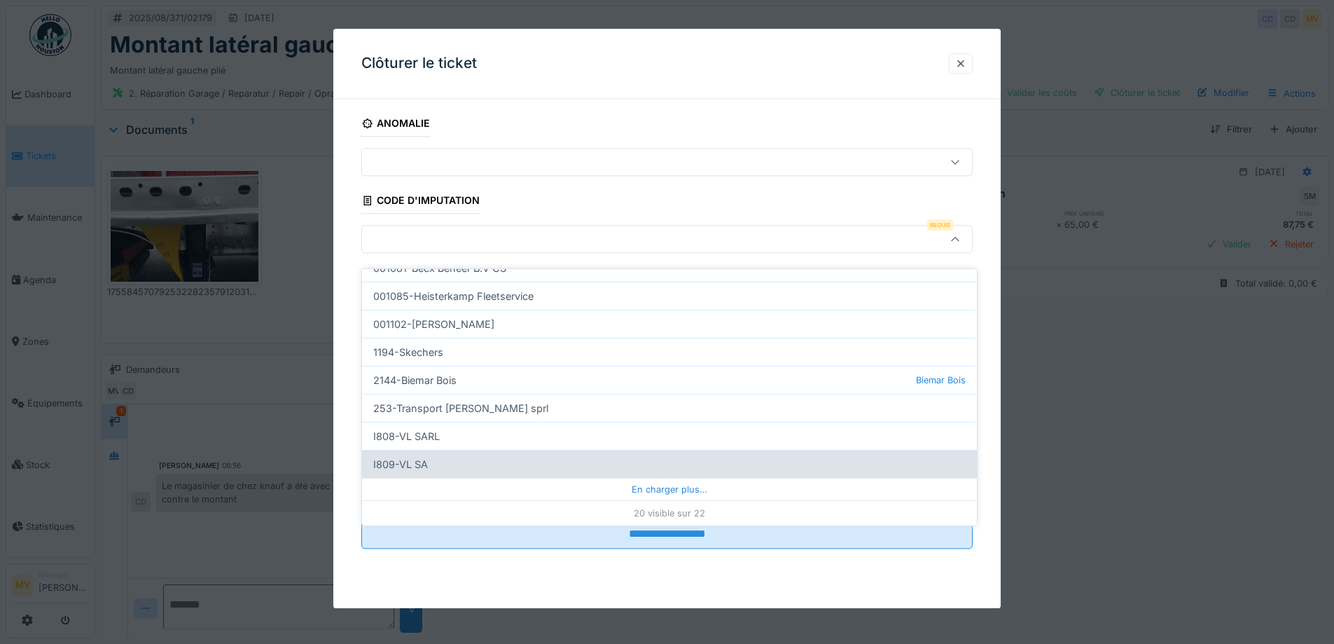
click at [448, 450] on div "I809-VL SA" at bounding box center [669, 464] width 615 height 28
type input "***"
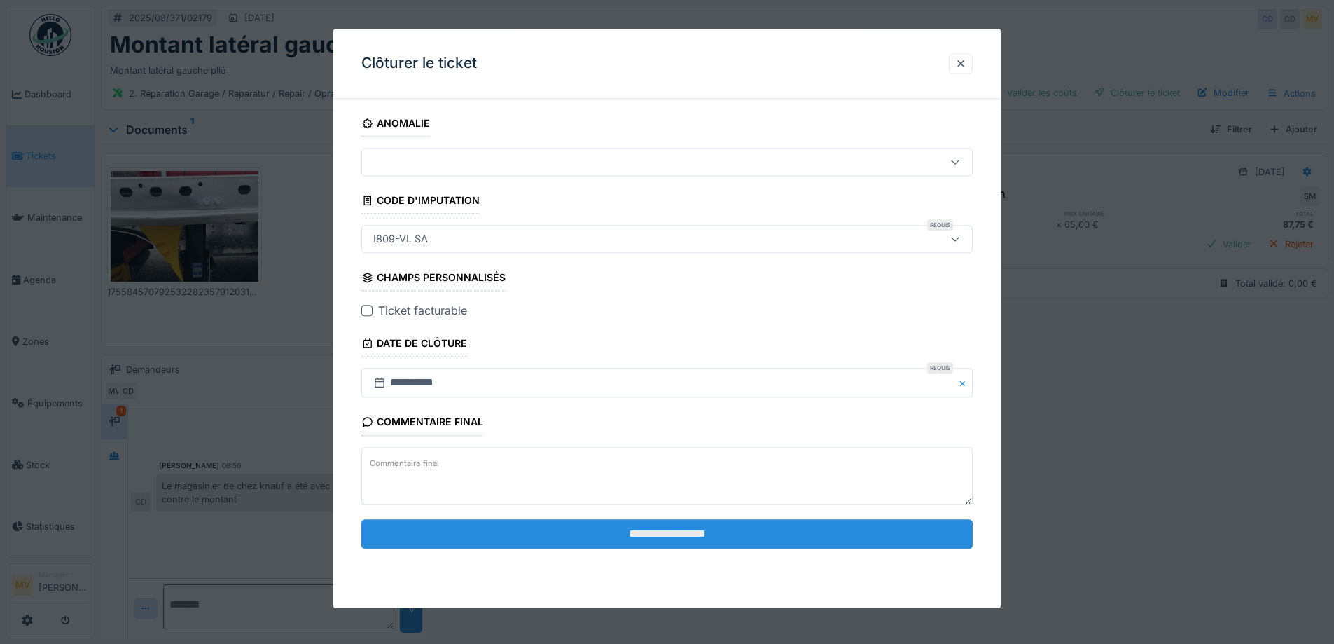
click at [728, 535] on input "**********" at bounding box center [667, 533] width 612 height 29
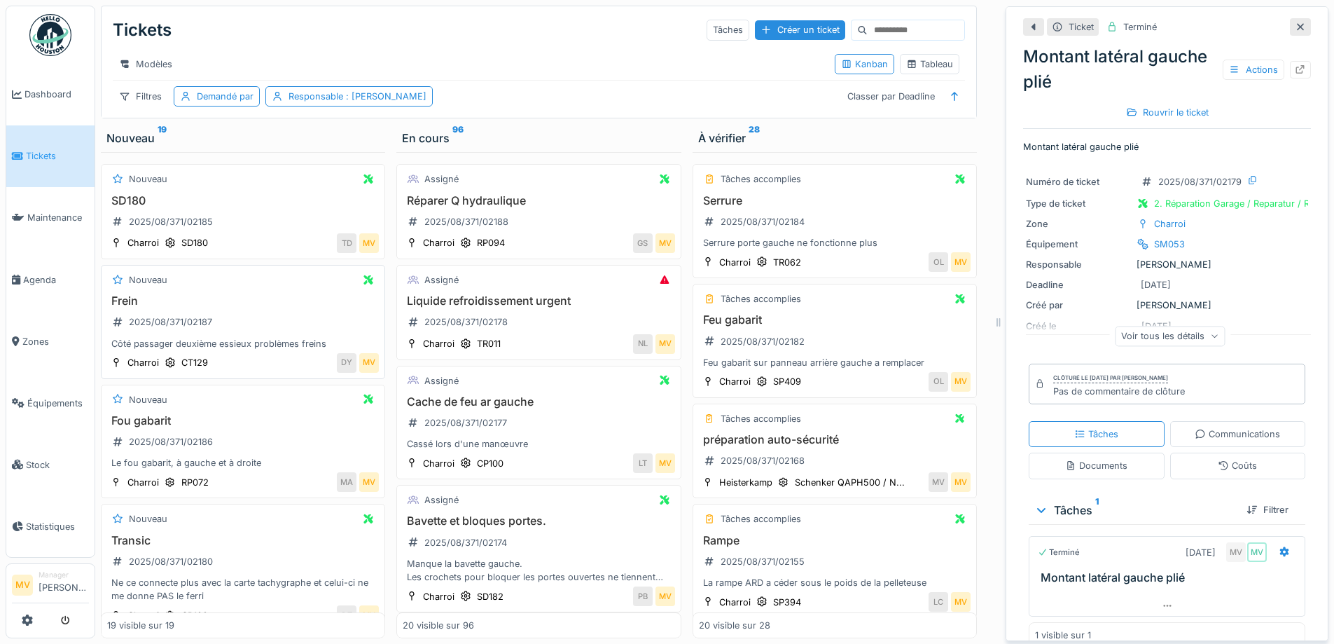
click at [305, 331] on div "Frein 2025/08/371/02187 Côté passager deuxième essieux problèmes freins" at bounding box center [243, 322] width 272 height 56
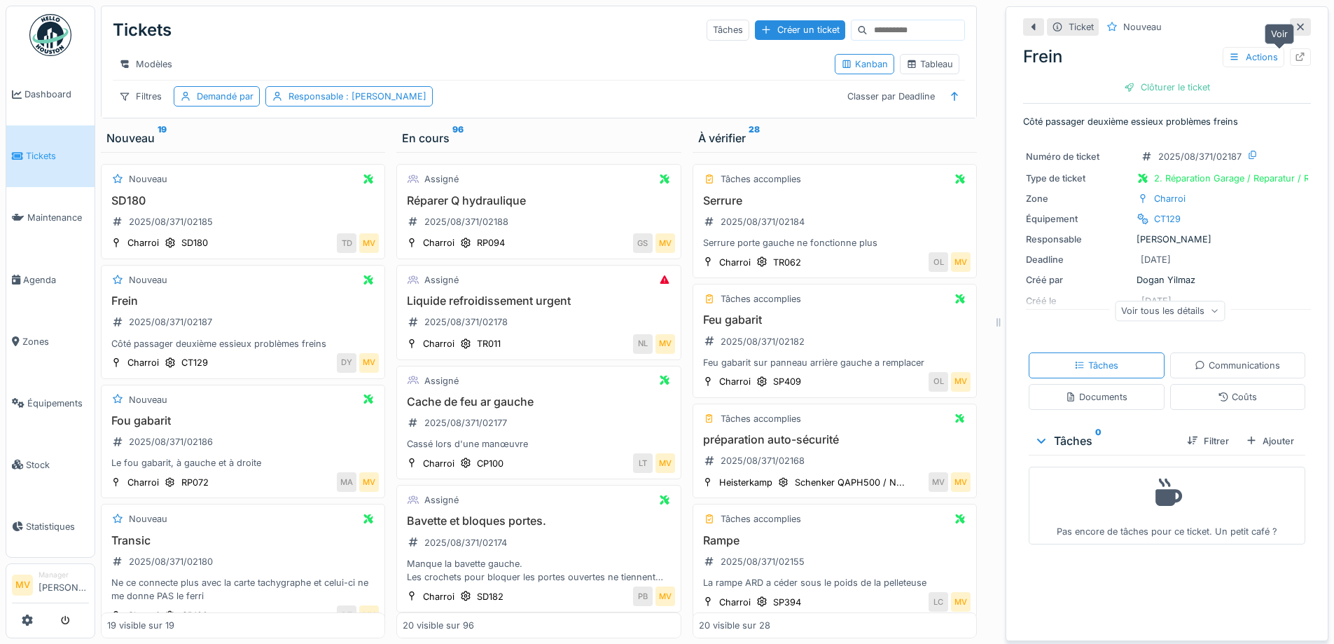
click at [1295, 59] on icon at bounding box center [1300, 57] width 11 height 9
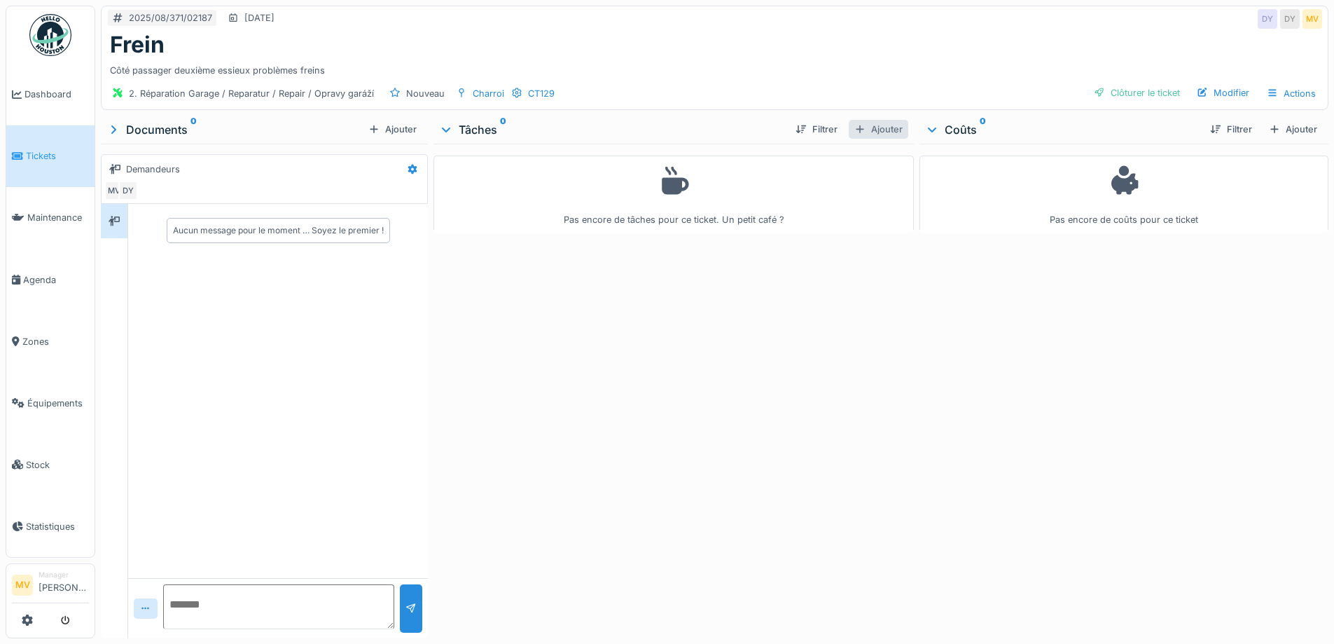
click at [888, 131] on div "Ajouter" at bounding box center [879, 129] width 60 height 19
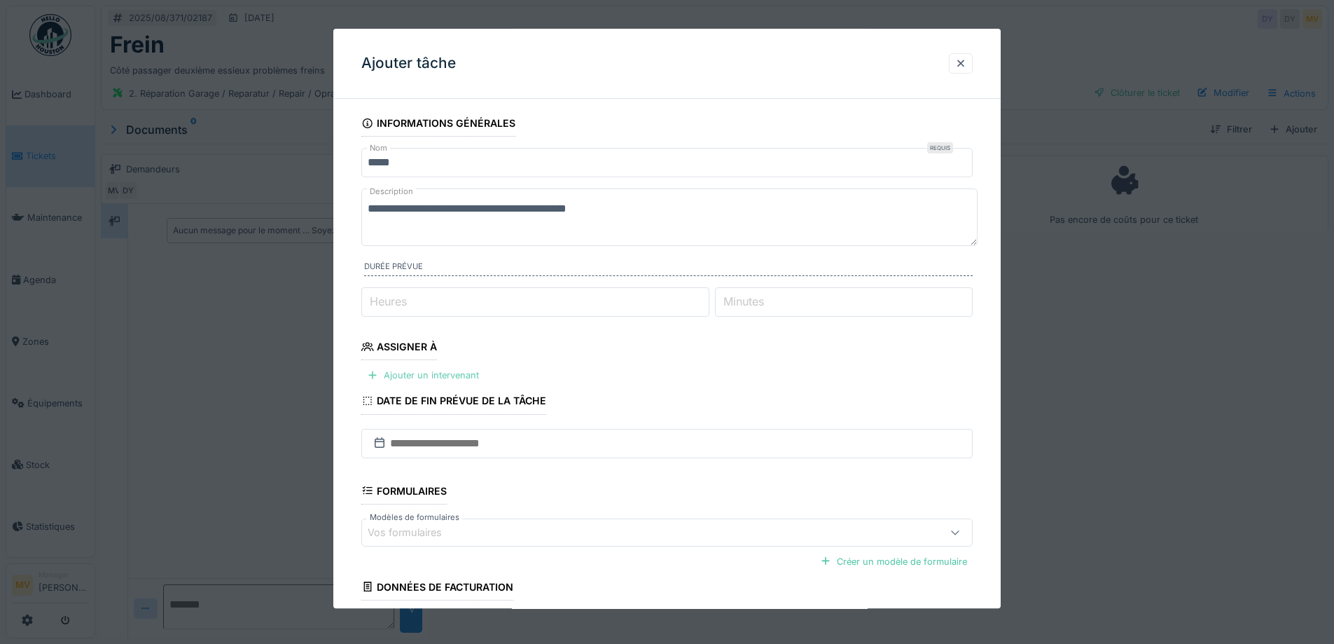
click at [471, 371] on div "Ajouter un intervenant" at bounding box center [422, 375] width 123 height 19
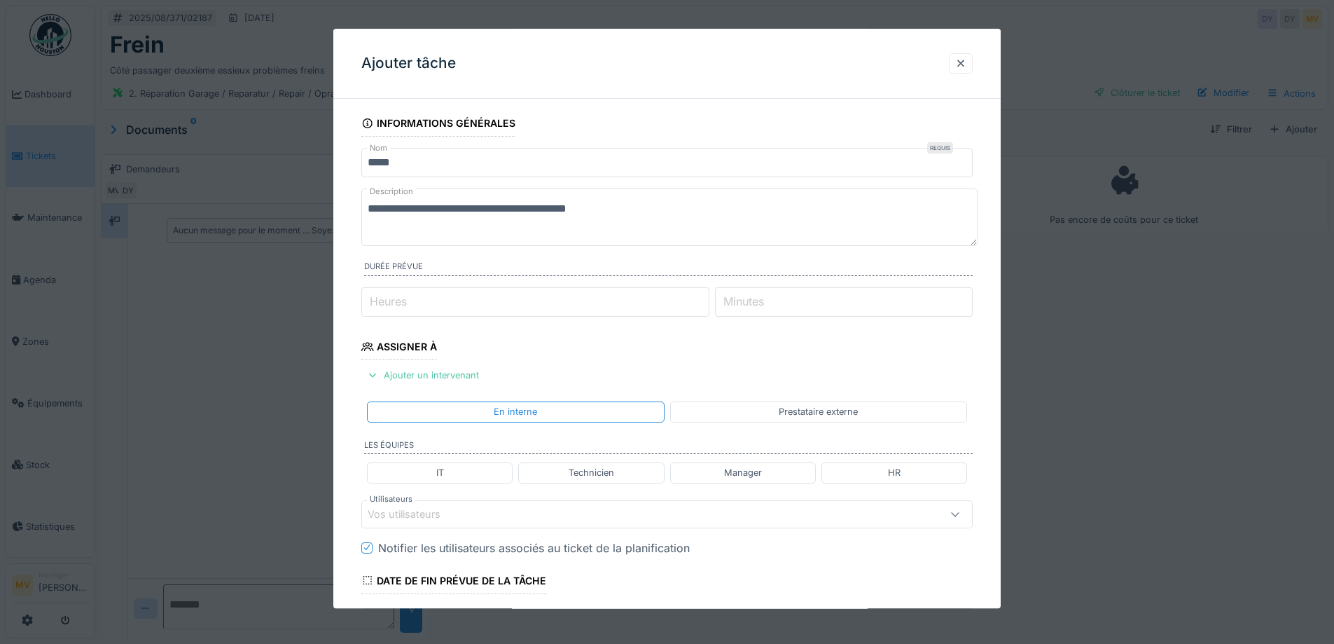
click at [520, 518] on div "Vos utilisateurs" at bounding box center [631, 513] width 527 height 15
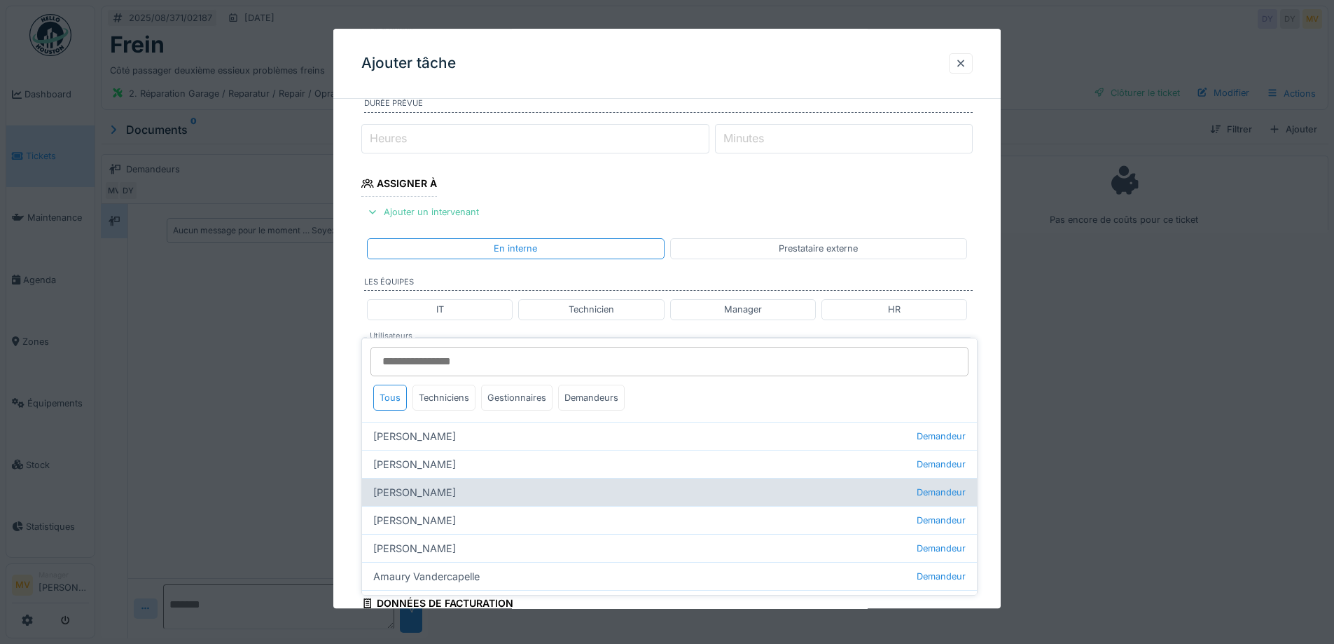
scroll to position [195, 0]
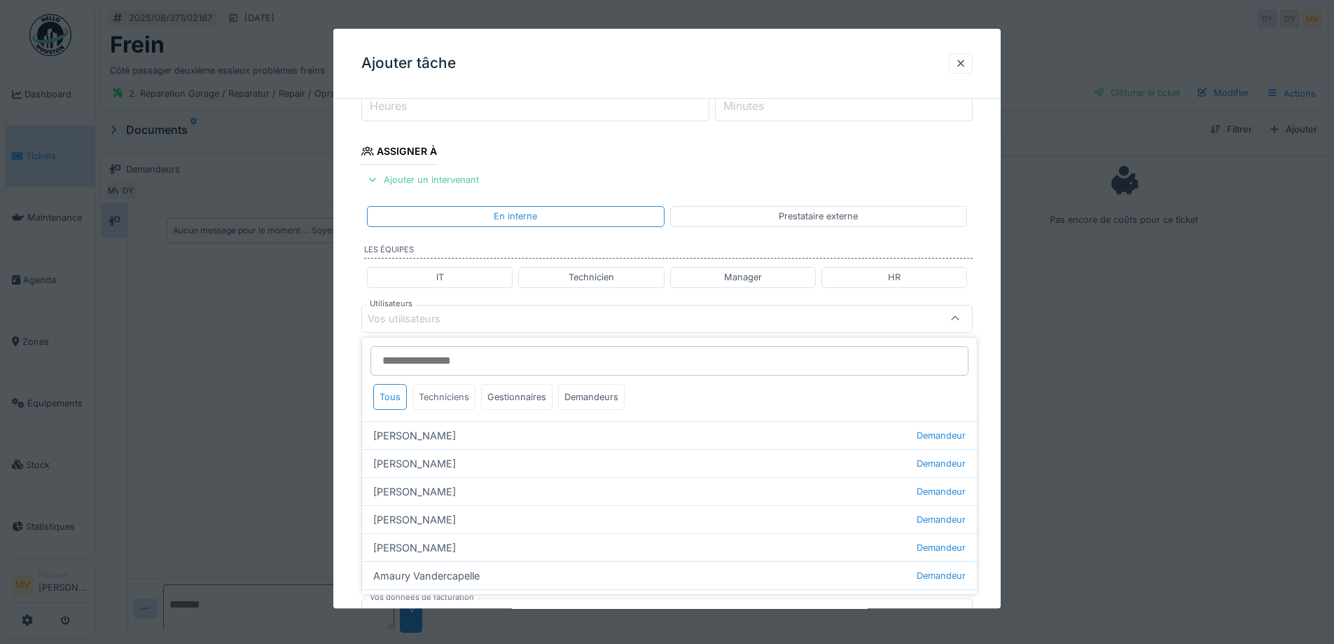
click at [463, 393] on div "Techniciens" at bounding box center [444, 397] width 63 height 26
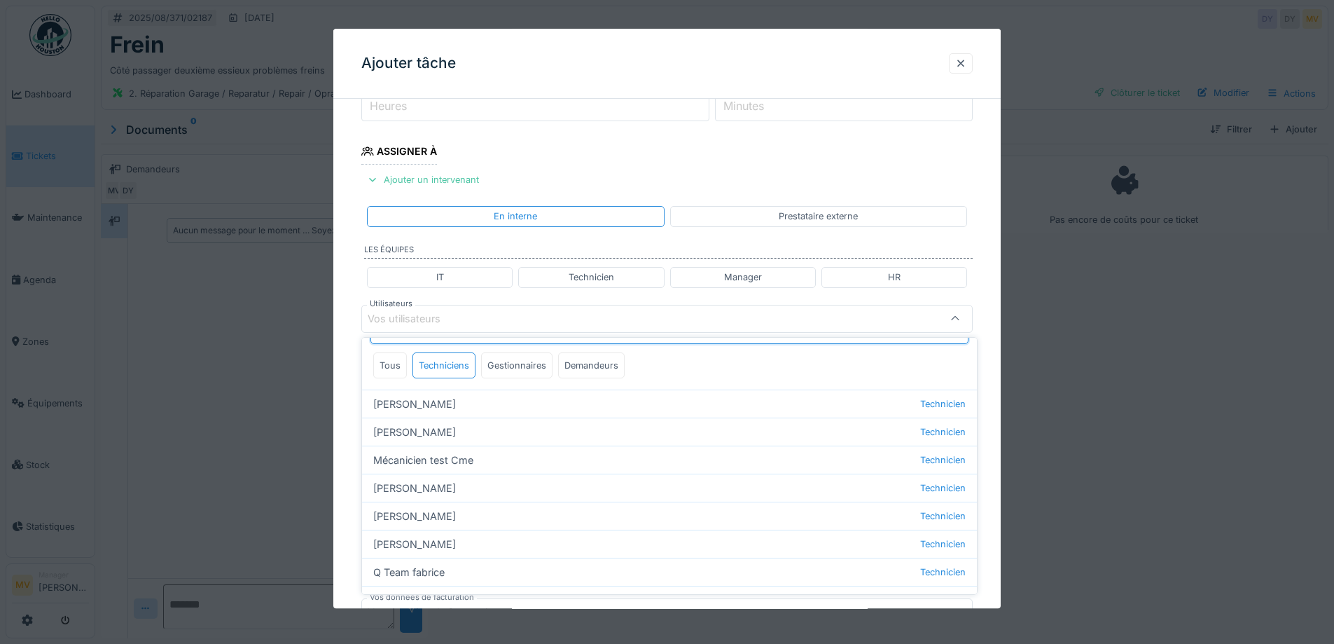
scroll to position [0, 0]
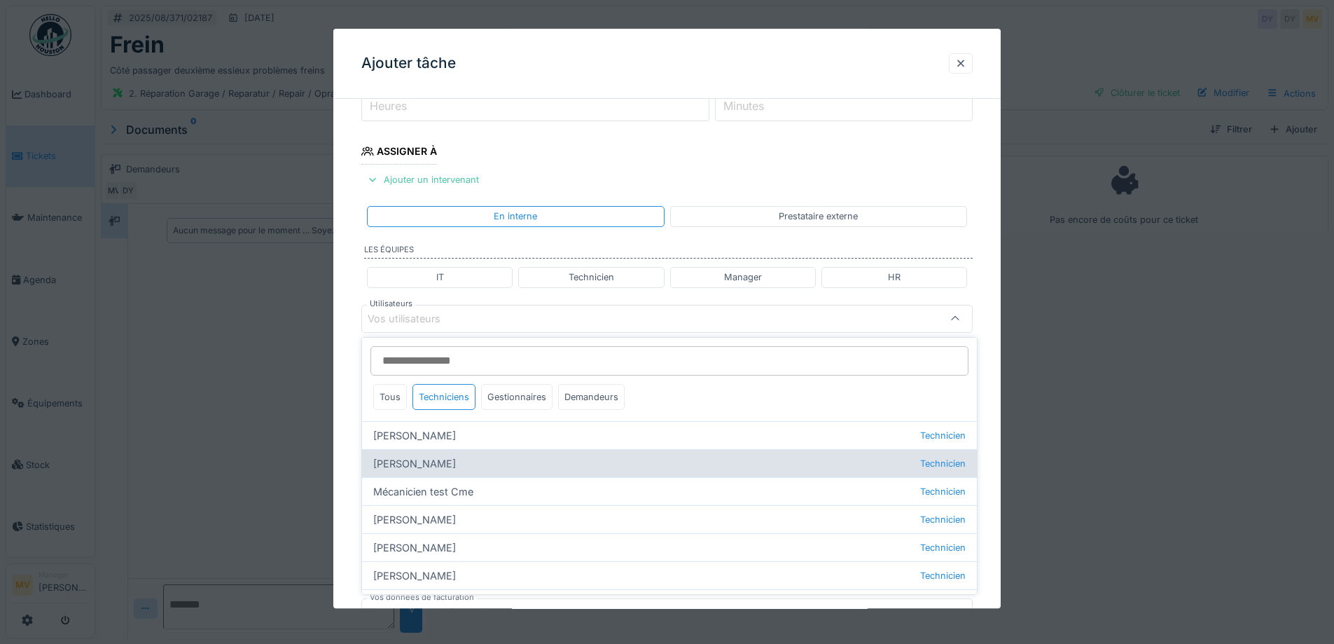
click at [429, 464] on div "Jan Maro Technicien" at bounding box center [669, 463] width 615 height 28
type input "****"
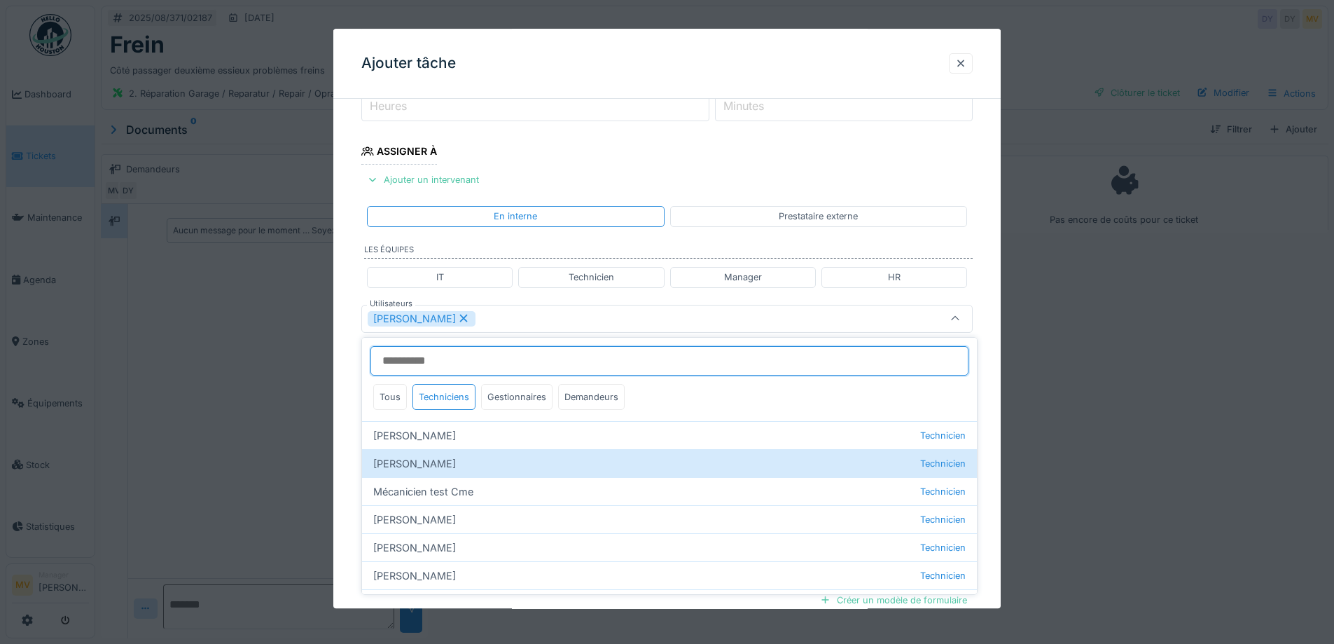
click at [547, 353] on input "Utilisateurs" at bounding box center [670, 360] width 598 height 29
click at [548, 316] on div "[PERSON_NAME]" at bounding box center [631, 318] width 527 height 15
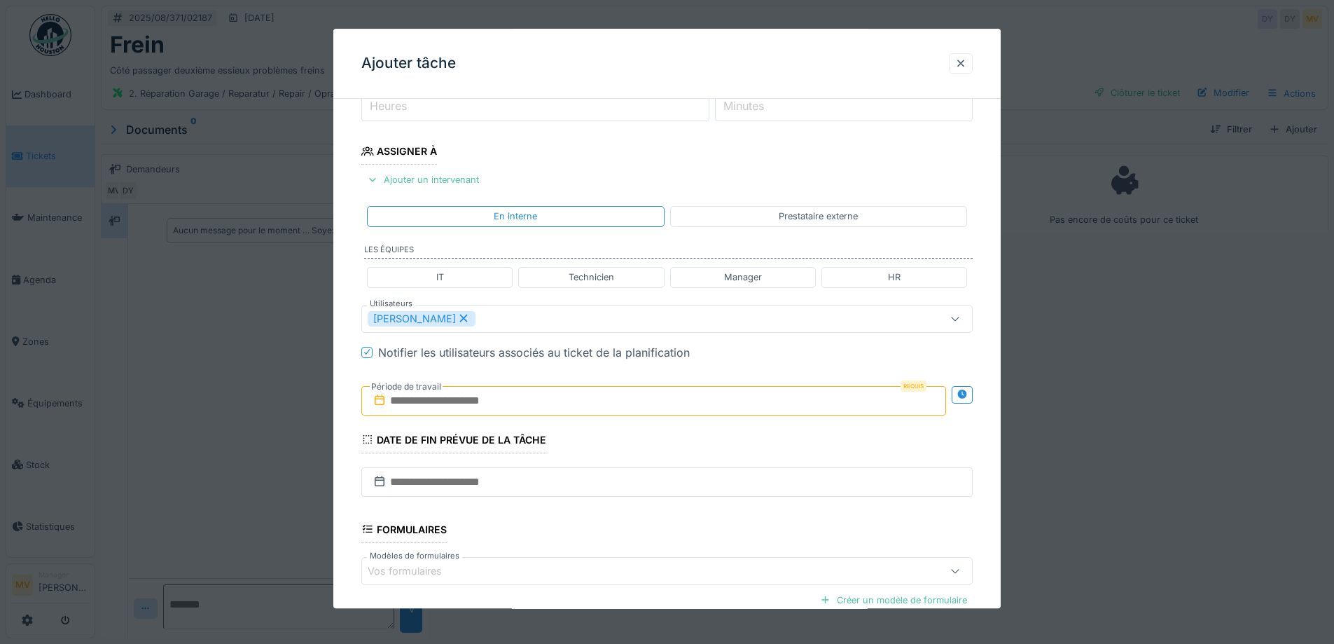
click at [486, 410] on input "text" at bounding box center [653, 400] width 585 height 29
click at [677, 564] on div "22" at bounding box center [679, 561] width 19 height 20
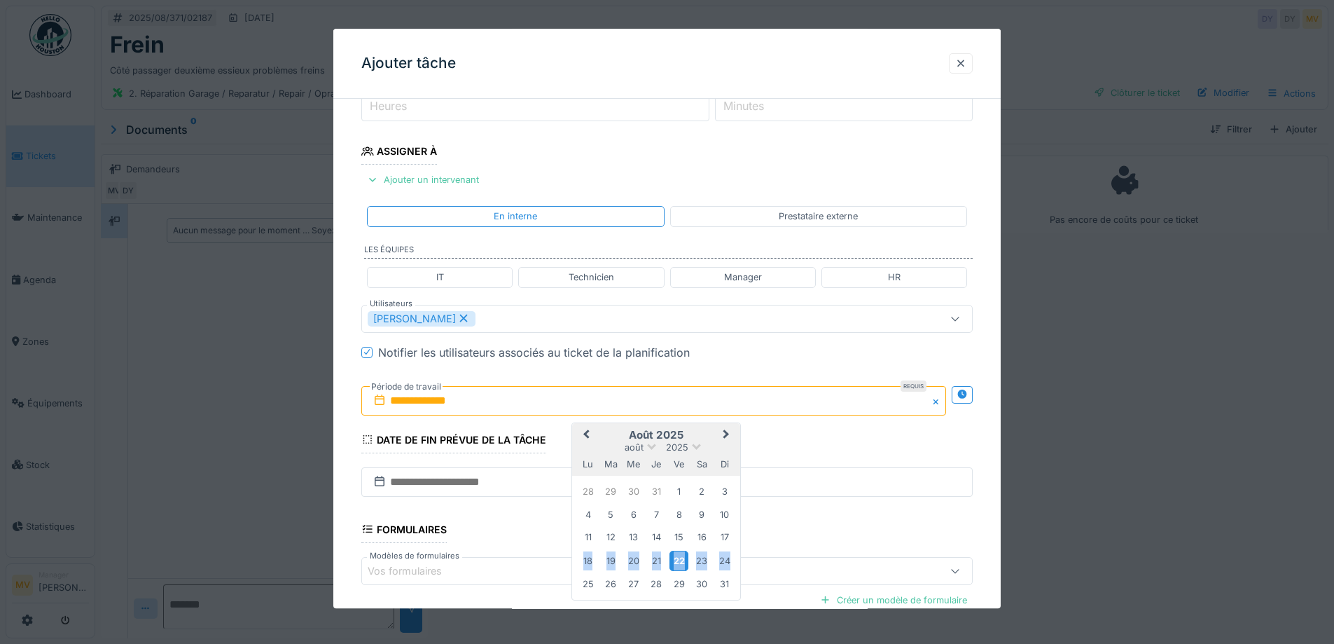
click at [677, 564] on div "22" at bounding box center [679, 561] width 19 height 20
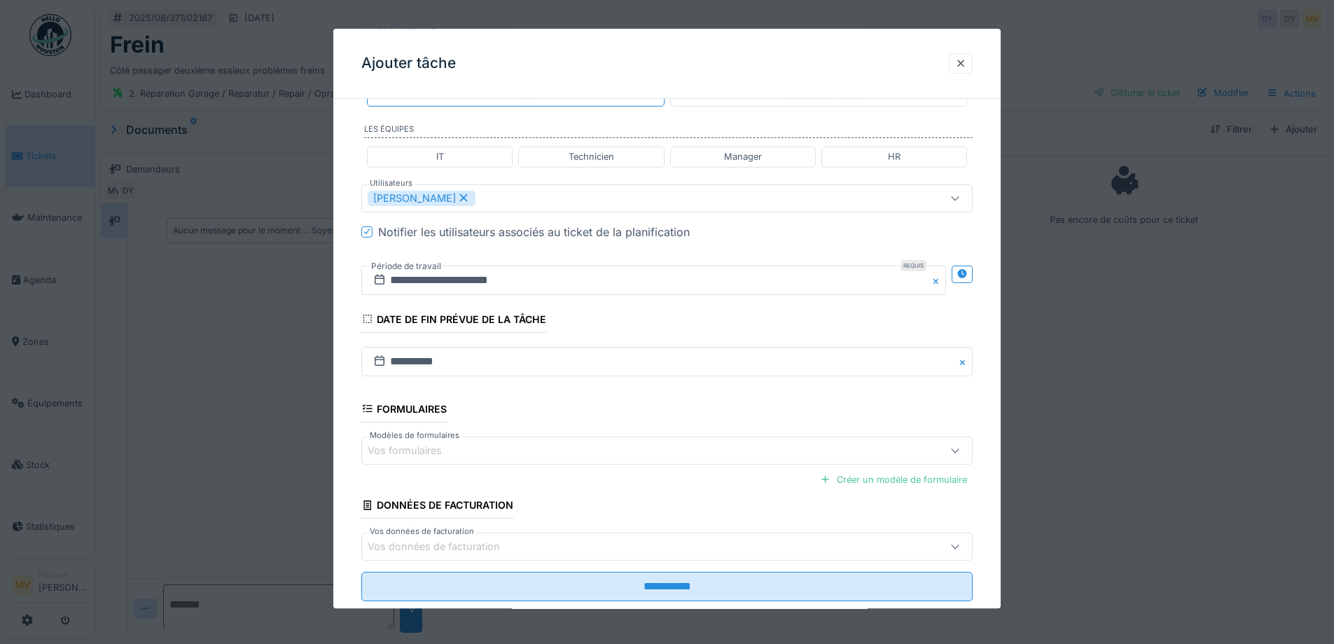
scroll to position [348, 0]
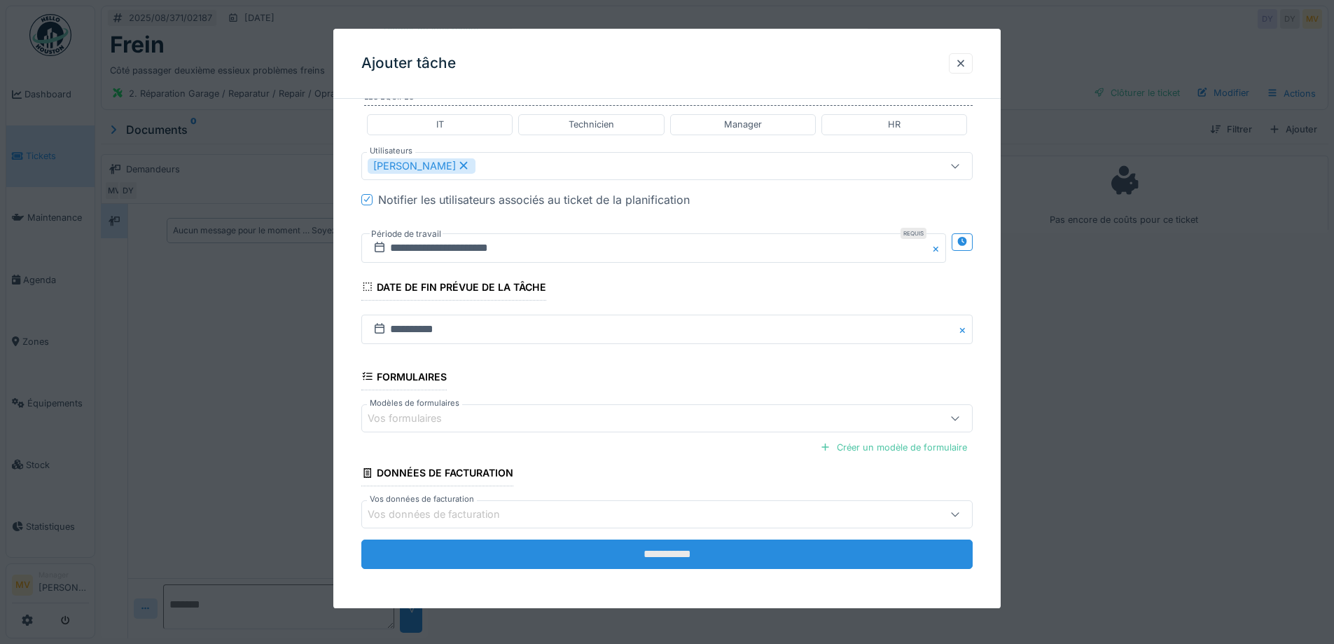
click at [637, 553] on input "**********" at bounding box center [667, 553] width 612 height 29
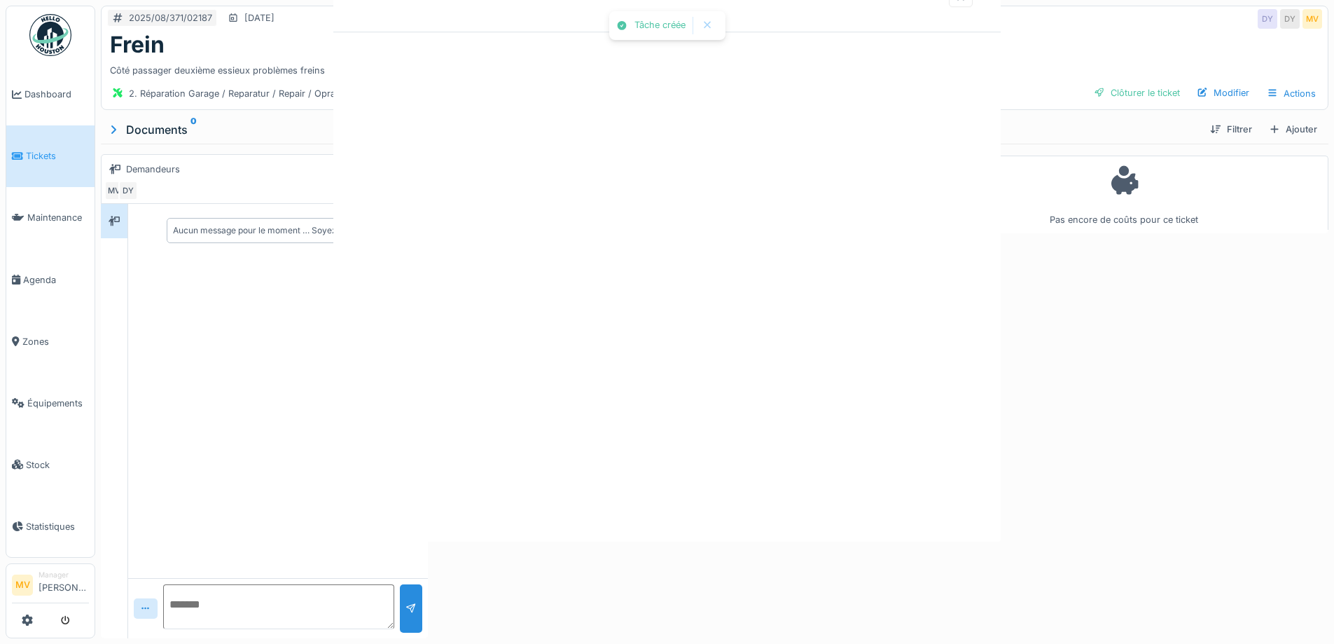
scroll to position [0, 0]
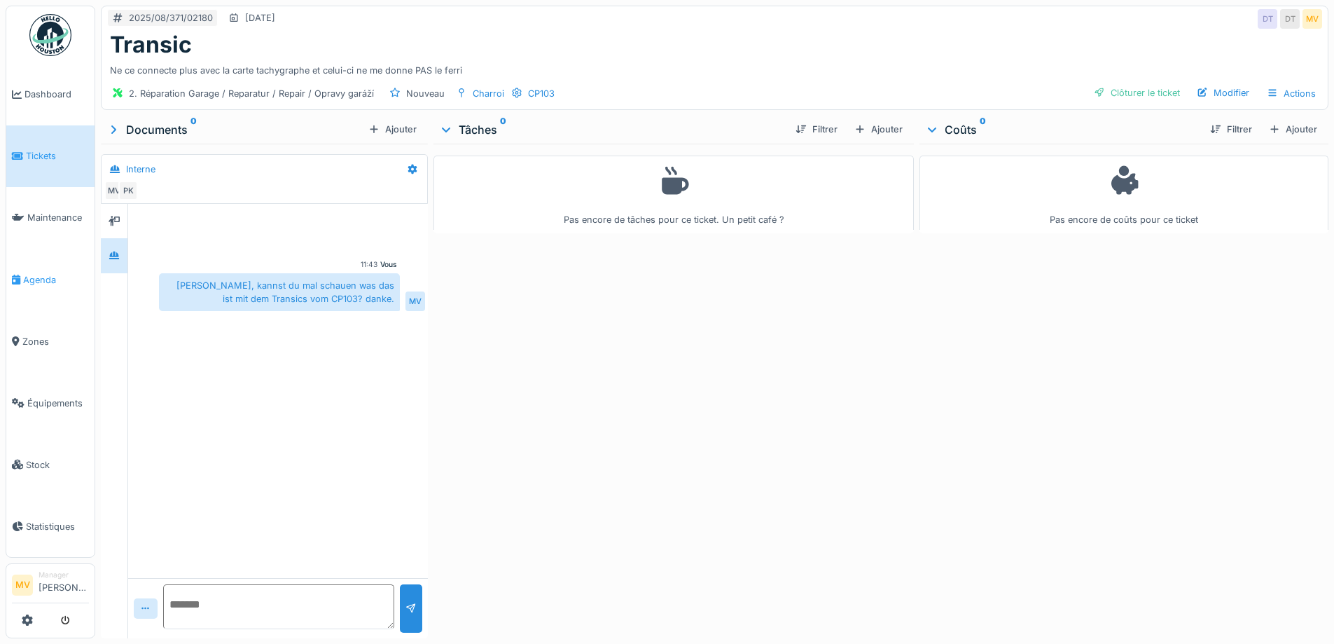
drag, startPoint x: 45, startPoint y: 265, endPoint x: 429, endPoint y: 129, distance: 407.2
click at [46, 265] on link "Agenda" at bounding box center [50, 280] width 88 height 62
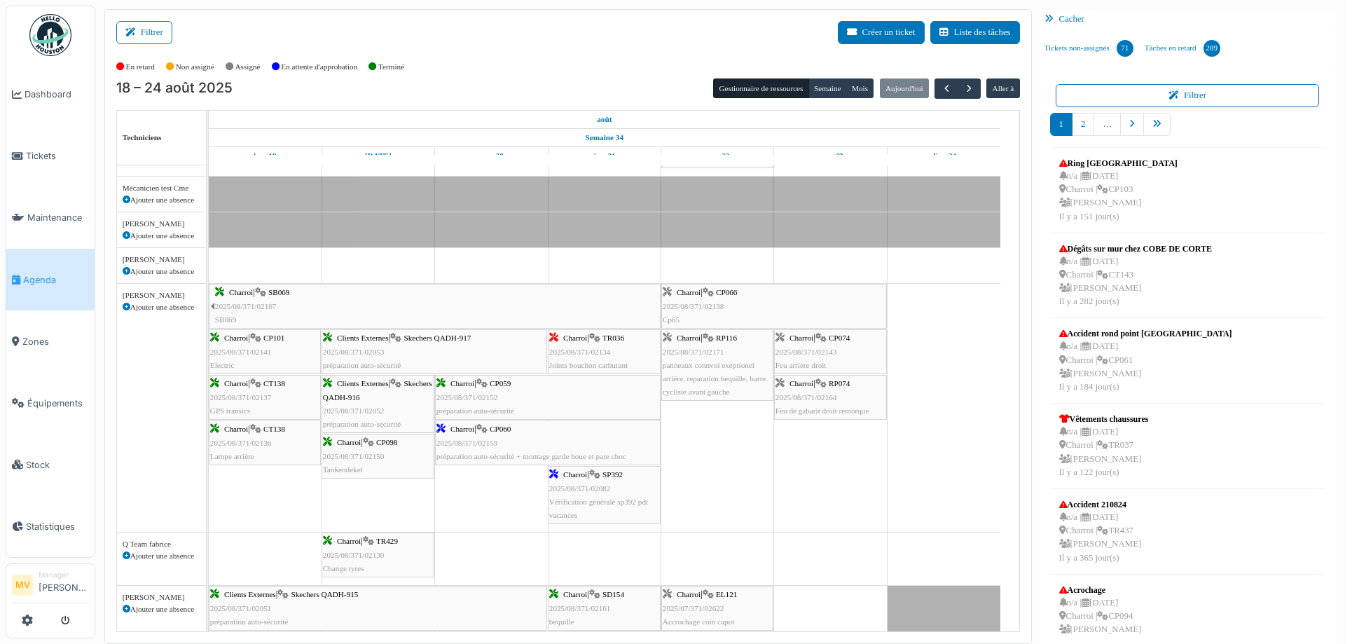
scroll to position [420, 0]
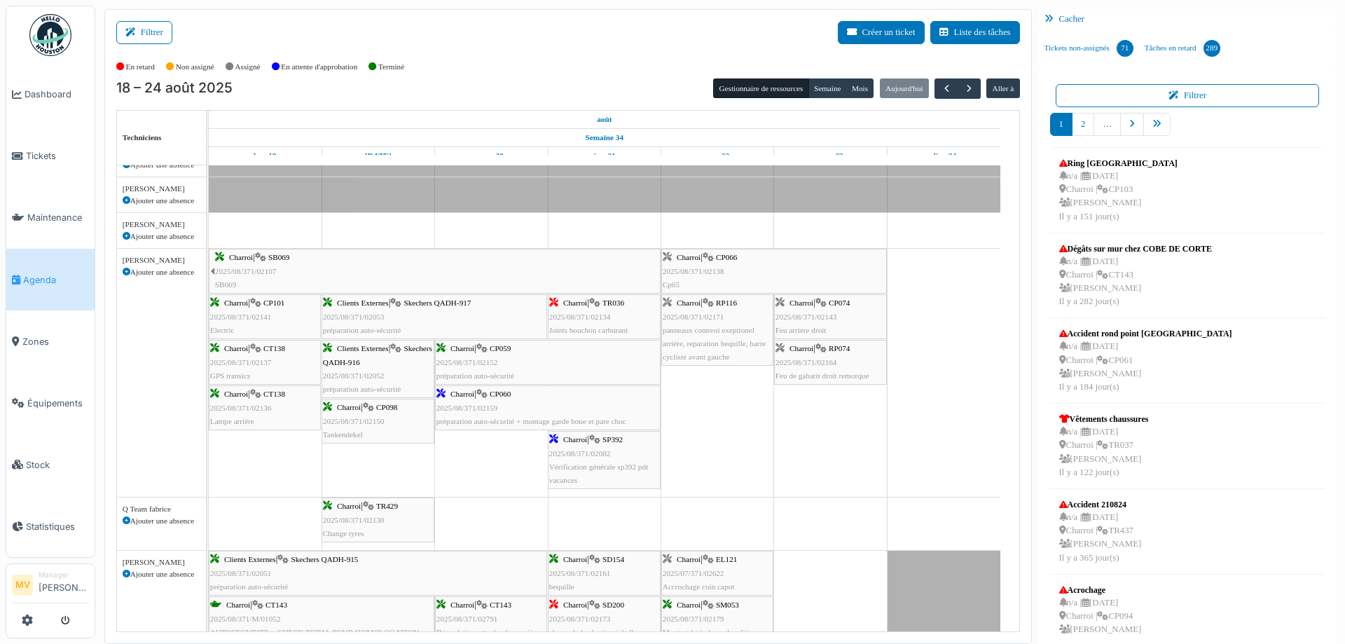
click at [561, 399] on div "Charroi | CP060 2025/08/371/02159 préparation auto-sécurité + montage garde bou…" at bounding box center [547, 407] width 223 height 41
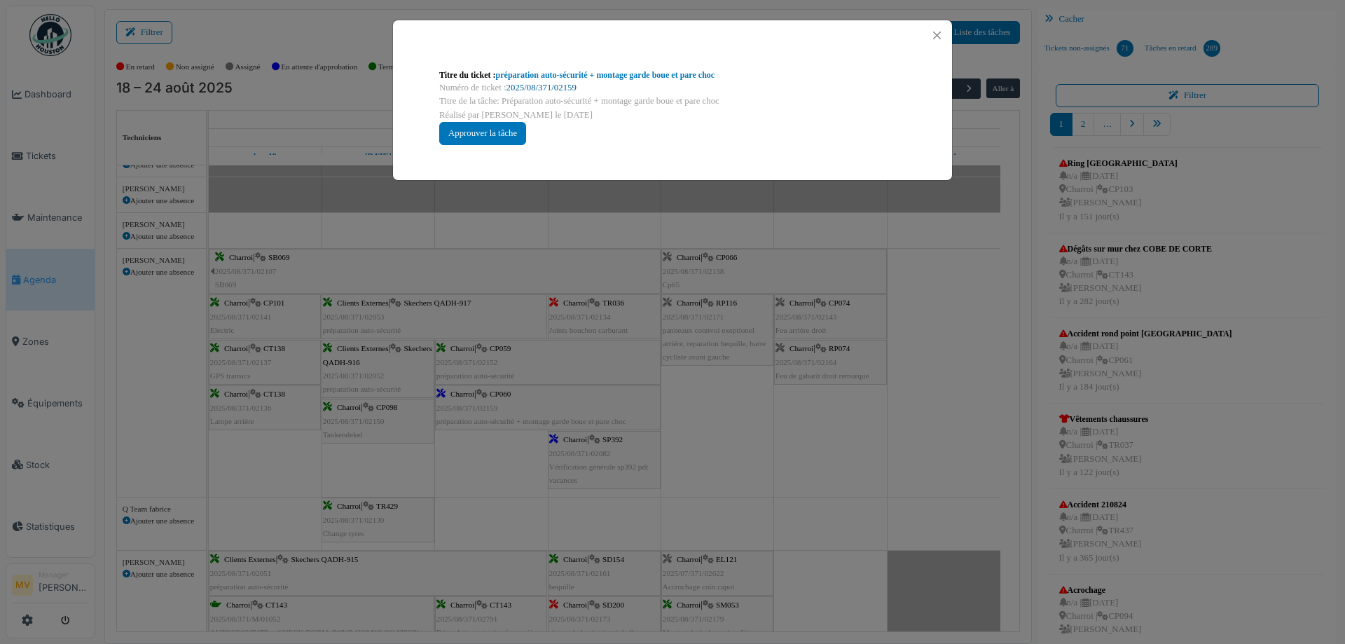
click at [546, 88] on link "2025/08/371/02159" at bounding box center [541, 88] width 70 height 10
click at [939, 31] on button "Close" at bounding box center [936, 35] width 19 height 19
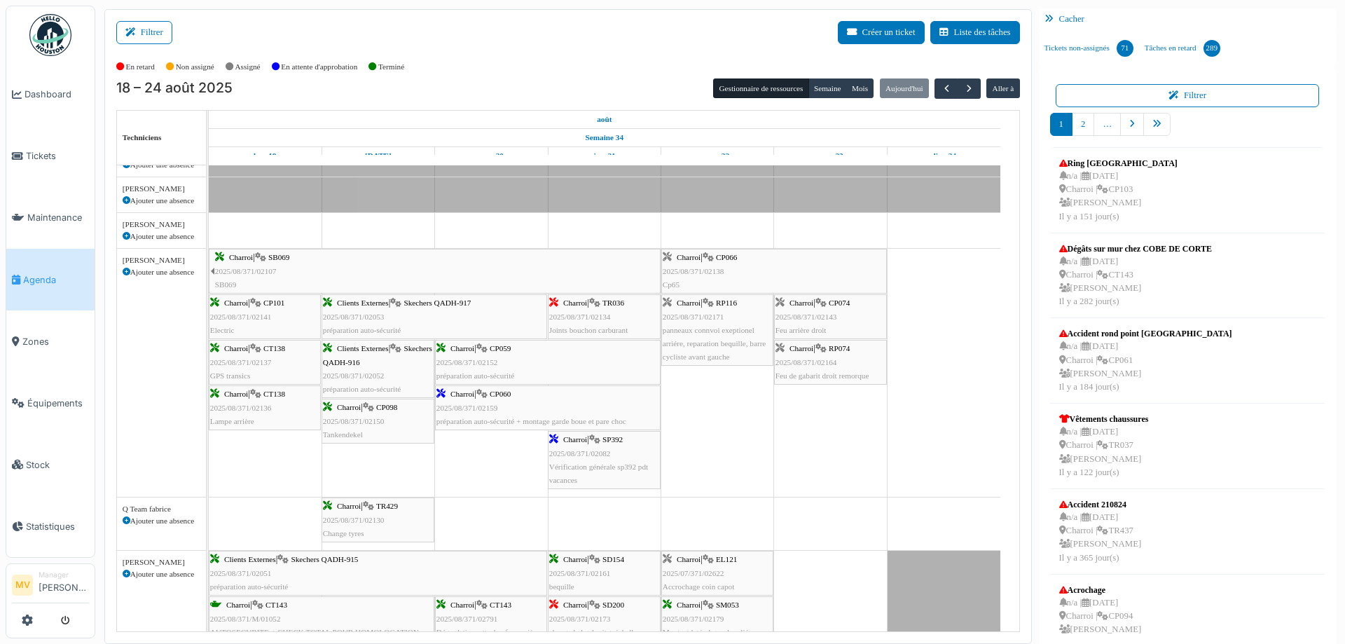
click at [612, 430] on div "Charroi | CP060 2025/08/371/02159 préparation auto-sécurité + montage garde bou…" at bounding box center [548, 408] width 226 height 46
click at [618, 446] on div "Charroi | SP392 2025/08/371/02082 Vérification générale sp392 pdt vacances" at bounding box center [604, 460] width 110 height 54
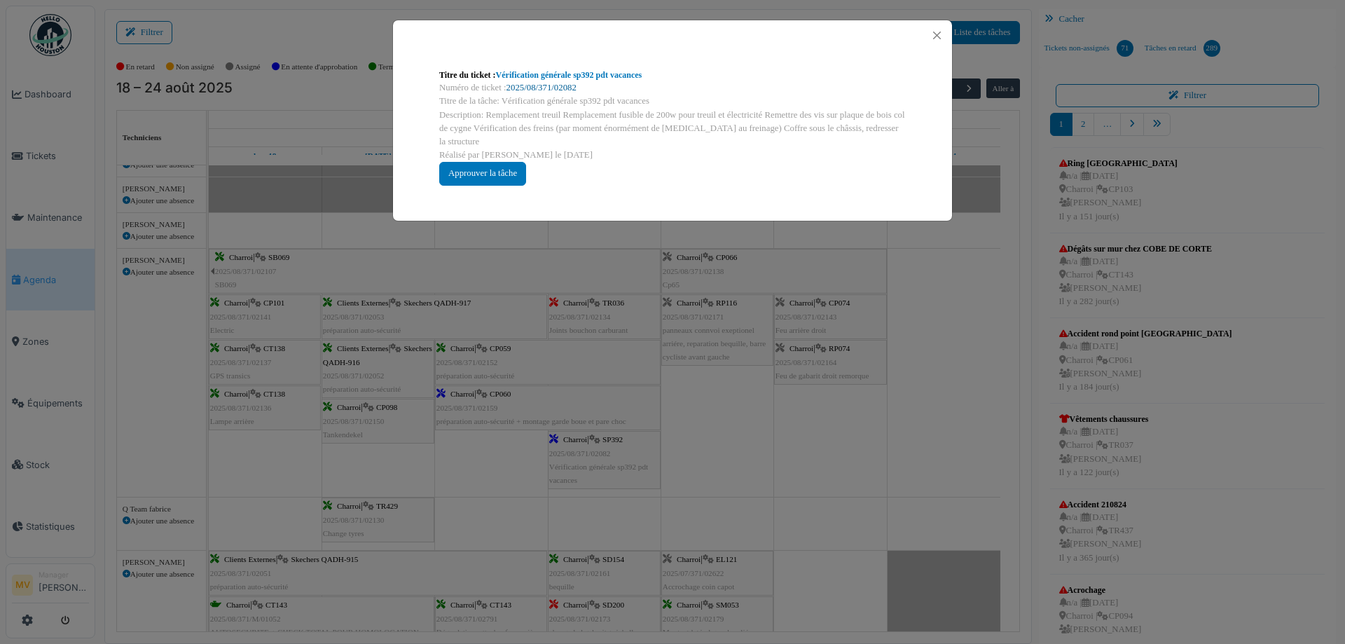
click at [537, 89] on link "2025/08/371/02082" at bounding box center [541, 88] width 70 height 10
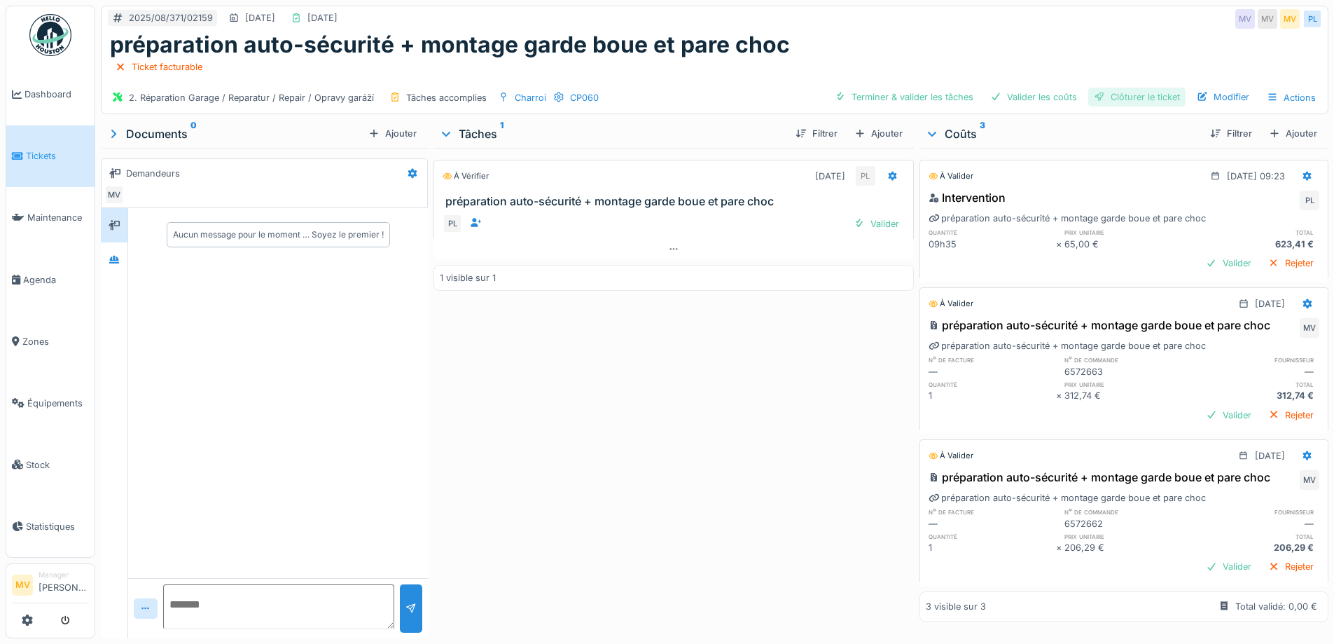
click at [1153, 95] on div "Clôturer le ticket" at bounding box center [1137, 97] width 97 height 19
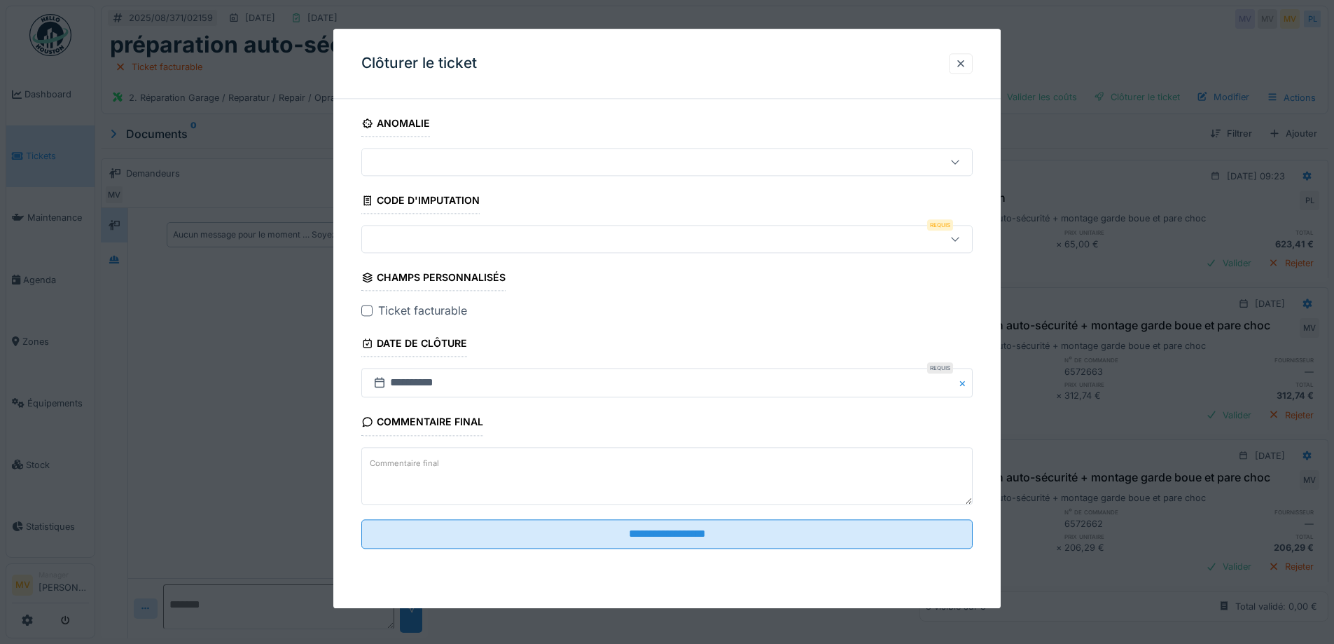
click at [457, 236] on div at bounding box center [631, 239] width 527 height 15
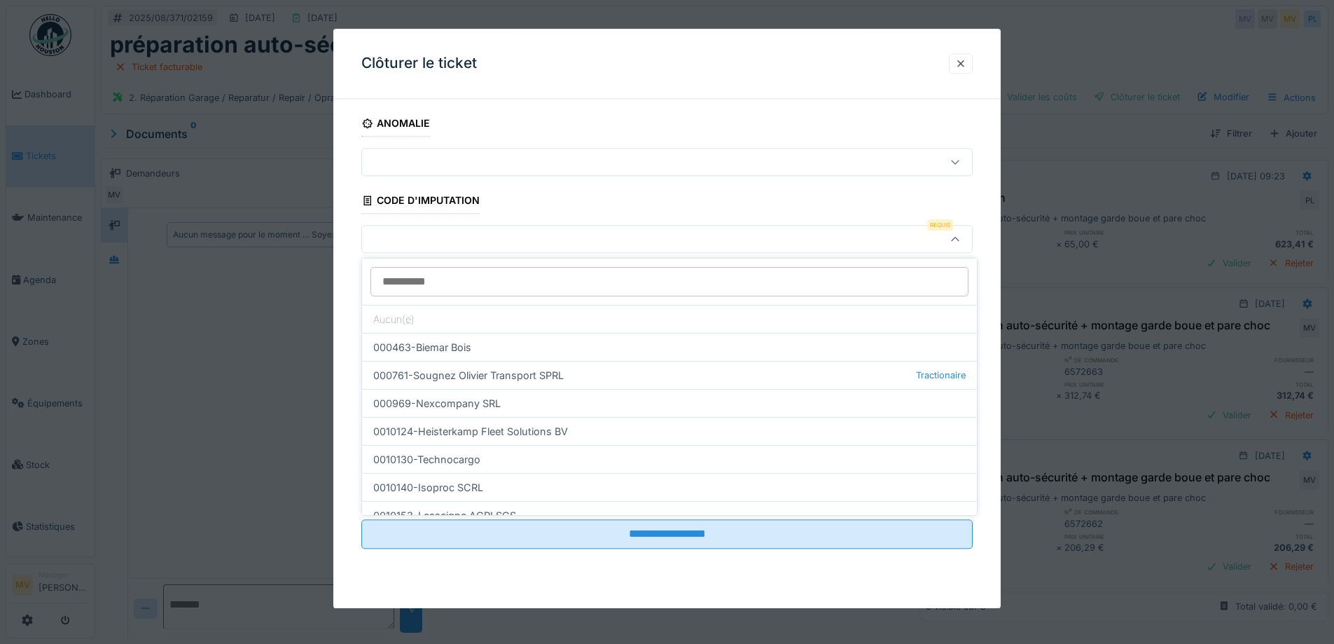
click at [474, 282] on input at bounding box center [670, 281] width 598 height 29
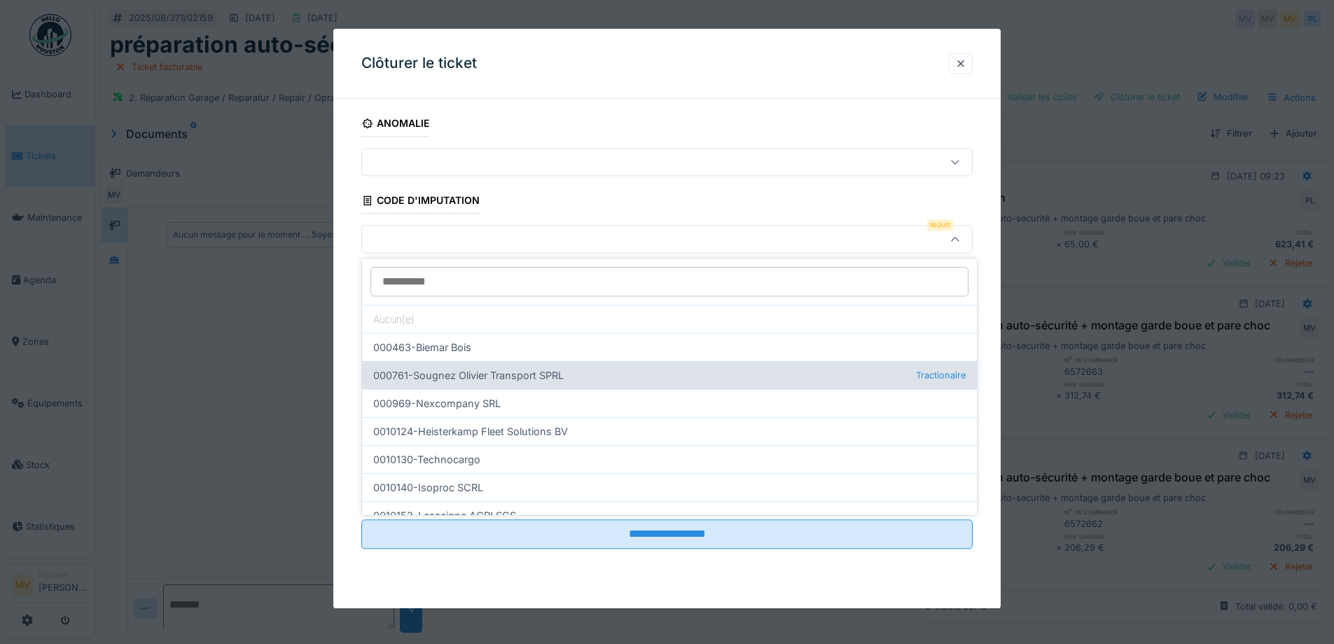
scroll to position [373, 0]
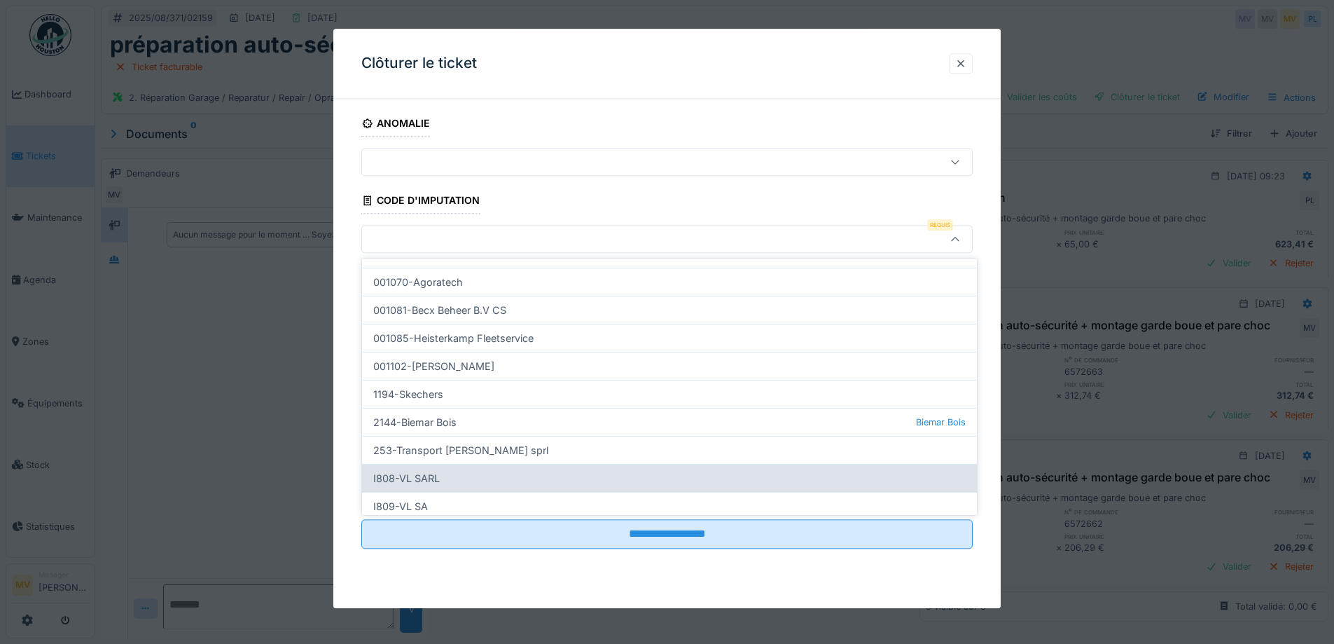
click at [455, 479] on div "I808-VL SARL" at bounding box center [669, 478] width 615 height 28
type input "***"
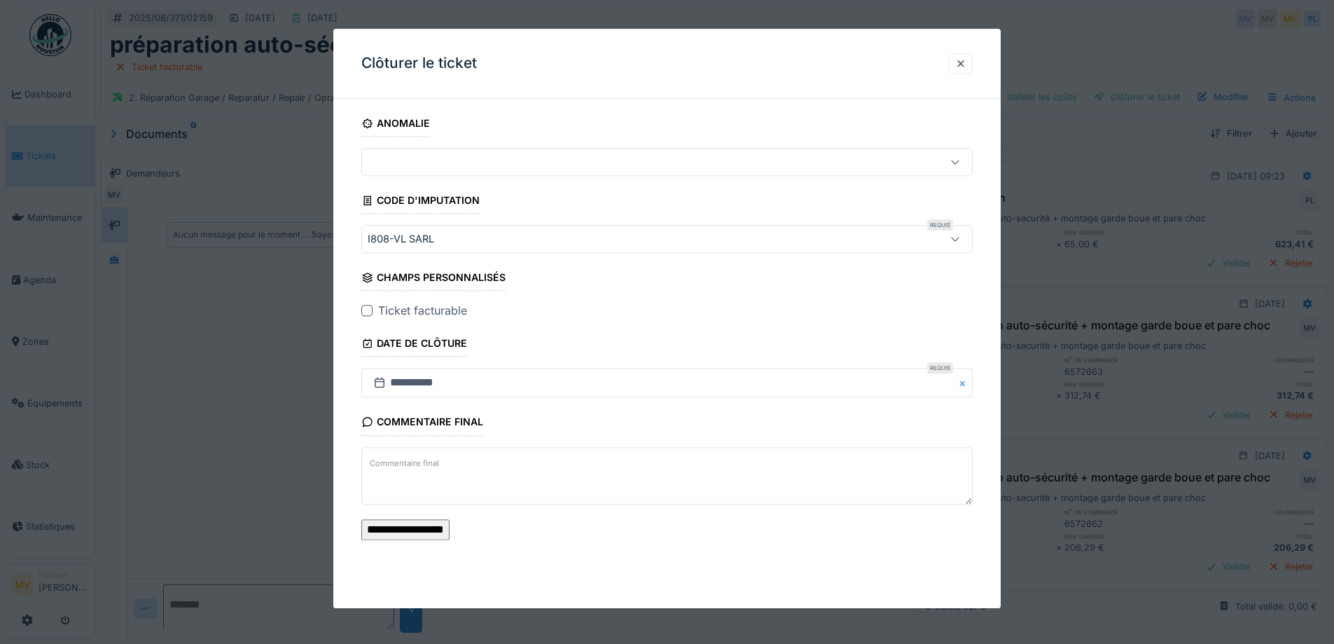
click at [450, 540] on input "**********" at bounding box center [405, 529] width 88 height 21
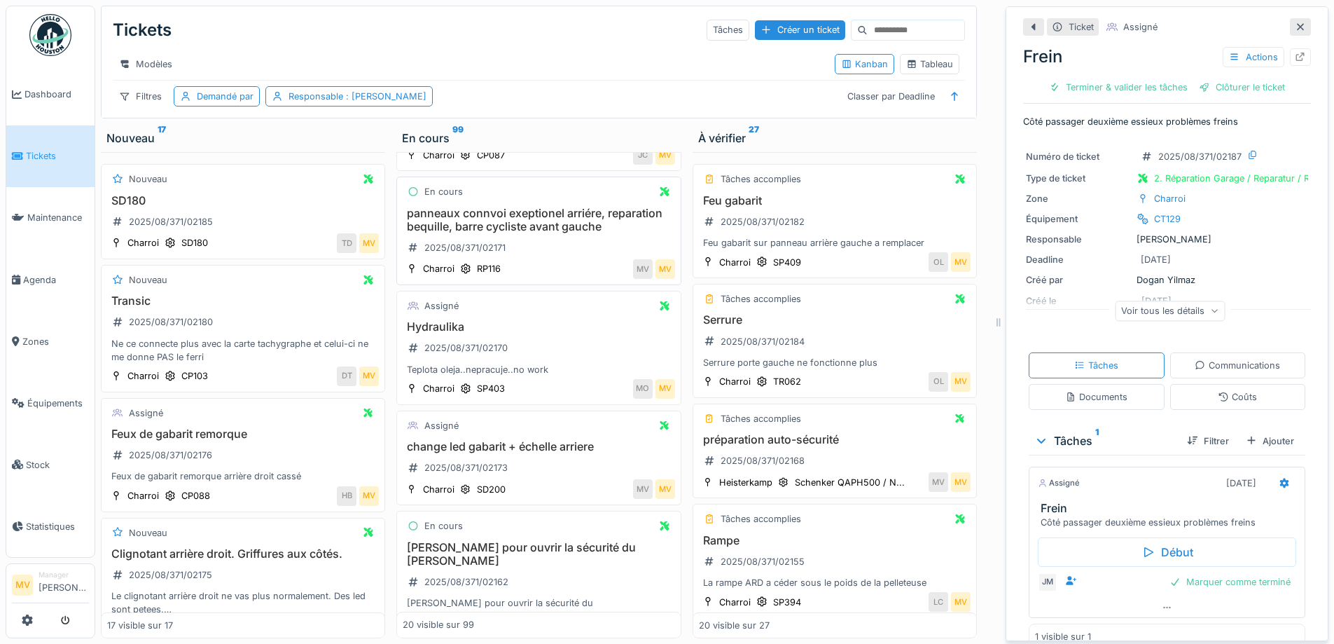
scroll to position [1494, 0]
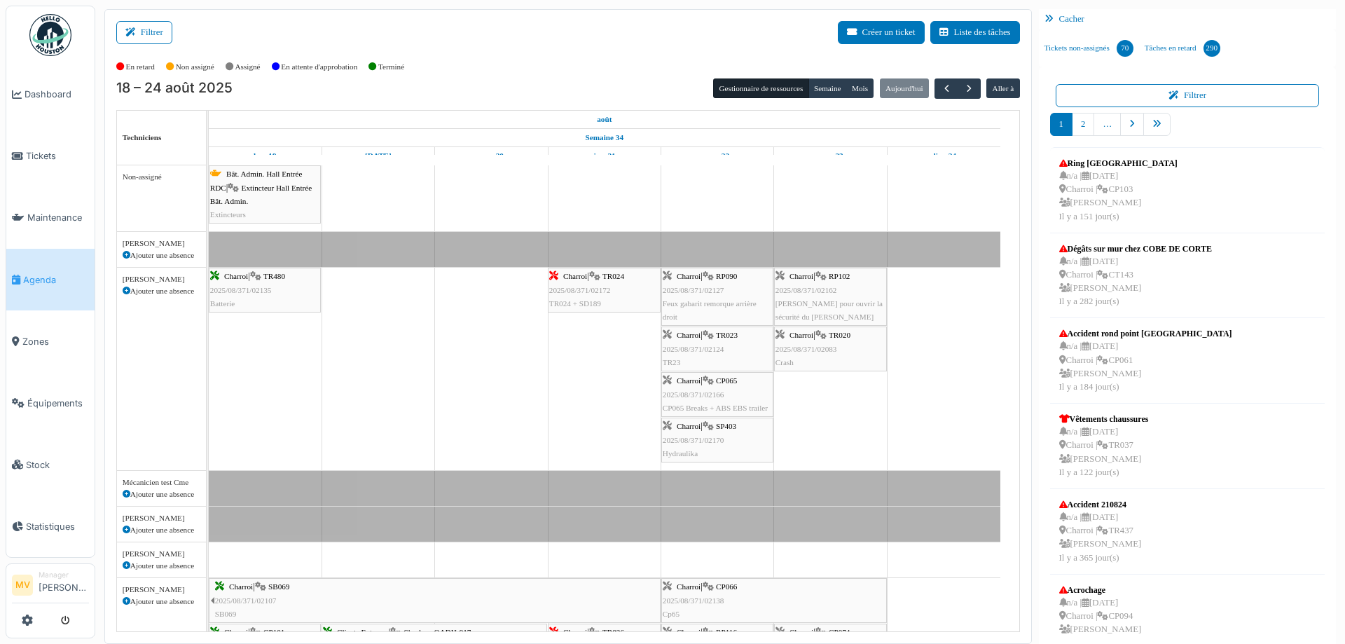
scroll to position [1358, 0]
